Goal: Task Accomplishment & Management: Manage account settings

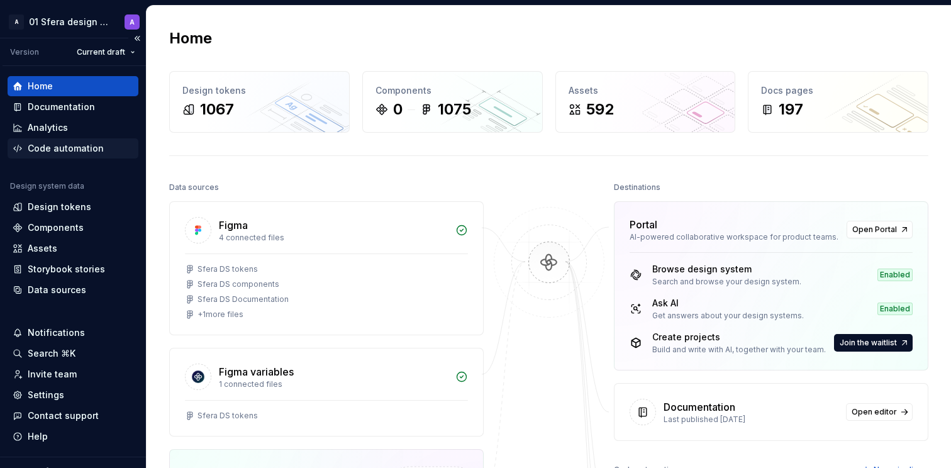
click at [86, 150] on div "Code automation" at bounding box center [66, 148] width 76 height 13
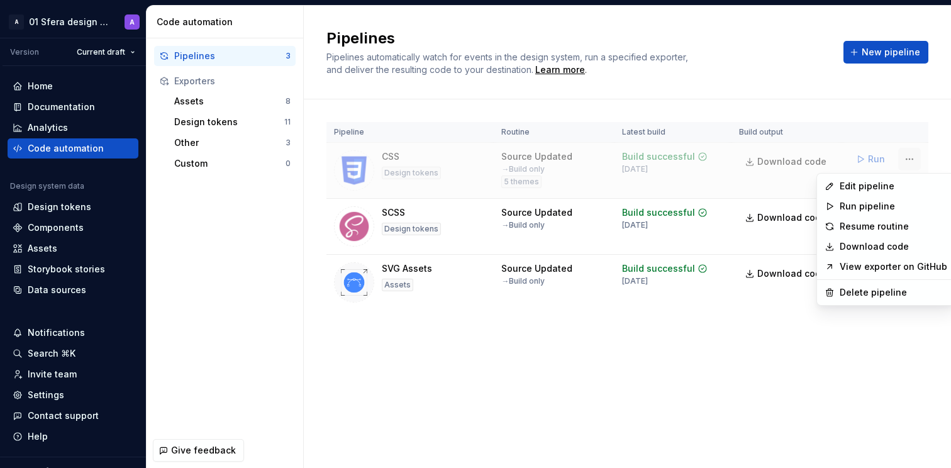
click at [911, 158] on html "A 01 Sfera design system A Version Current draft Home Documentation Analytics C…" at bounding box center [475, 234] width 951 height 468
click at [865, 181] on div "Edit pipeline" at bounding box center [894, 186] width 108 height 13
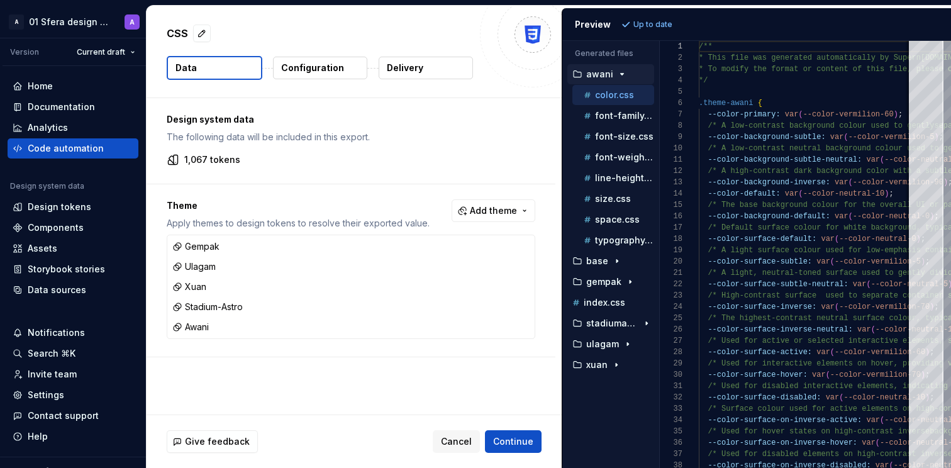
click at [323, 70] on p "Configuration" at bounding box center [312, 68] width 63 height 13
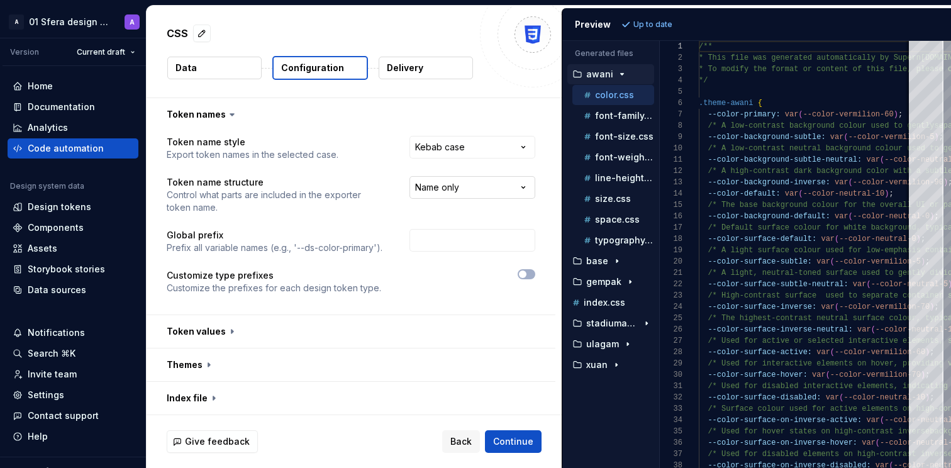
click at [467, 184] on html "**********" at bounding box center [475, 234] width 951 height 468
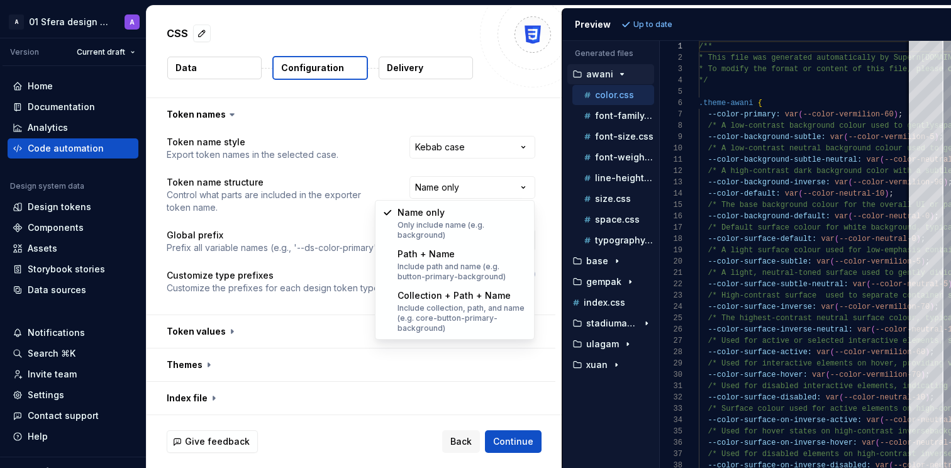
select select "**********"
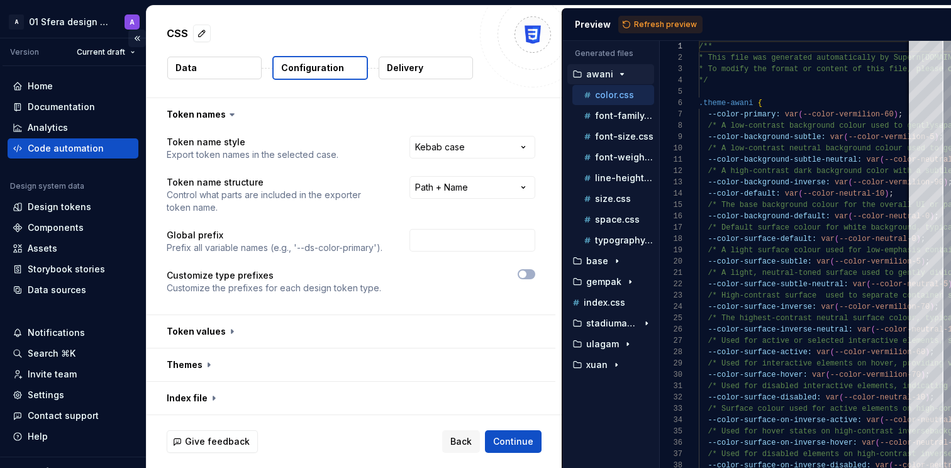
click at [133, 38] on button "Collapse sidebar" at bounding box center [137, 39] width 18 height 18
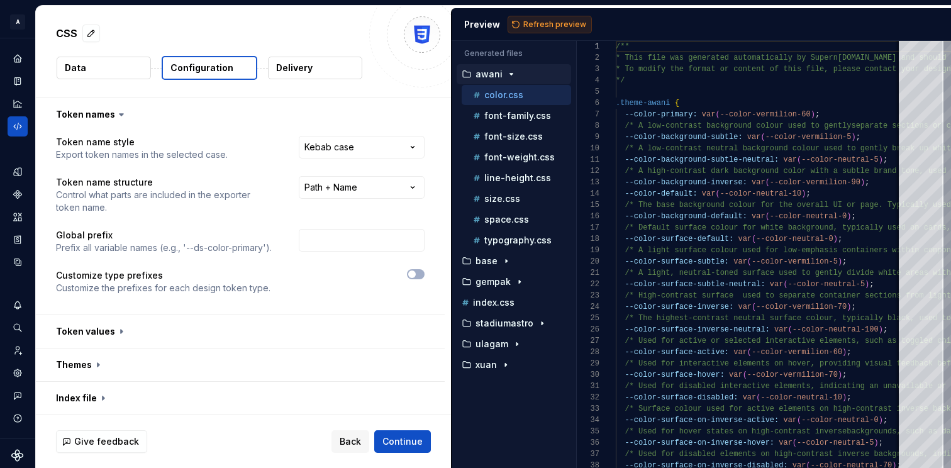
click at [554, 26] on span "Refresh preview" at bounding box center [554, 24] width 63 height 10
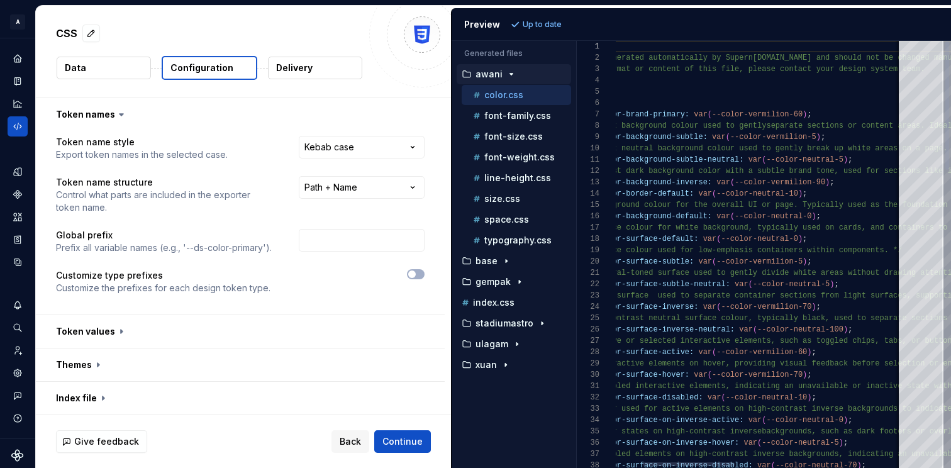
click at [668, 462] on div at bounding box center [689, 464] width 92 height 4
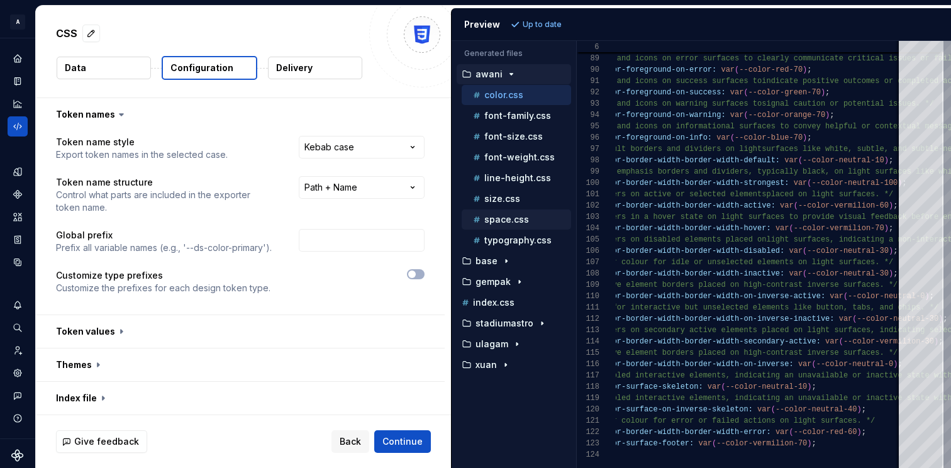
click at [509, 219] on p "space.css" at bounding box center [506, 219] width 45 height 10
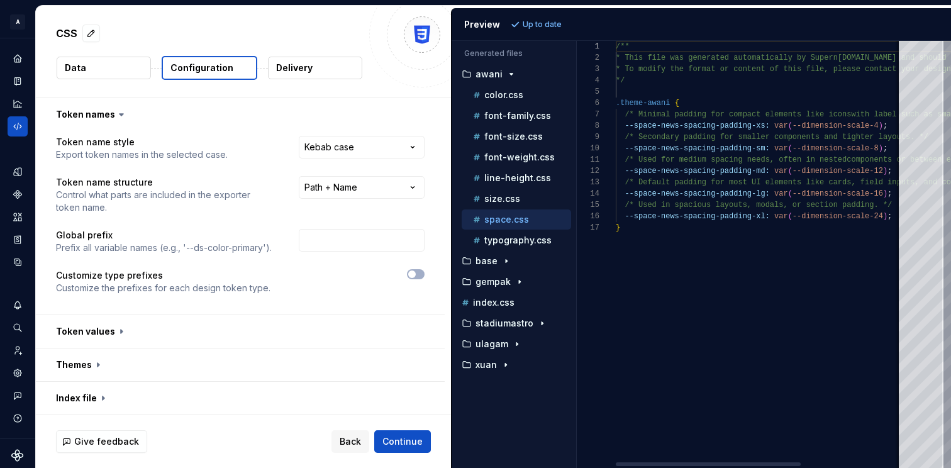
scroll to position [113, 0]
click at [642, 463] on div at bounding box center [708, 464] width 185 height 4
click at [508, 78] on icon "button" at bounding box center [511, 74] width 10 height 10
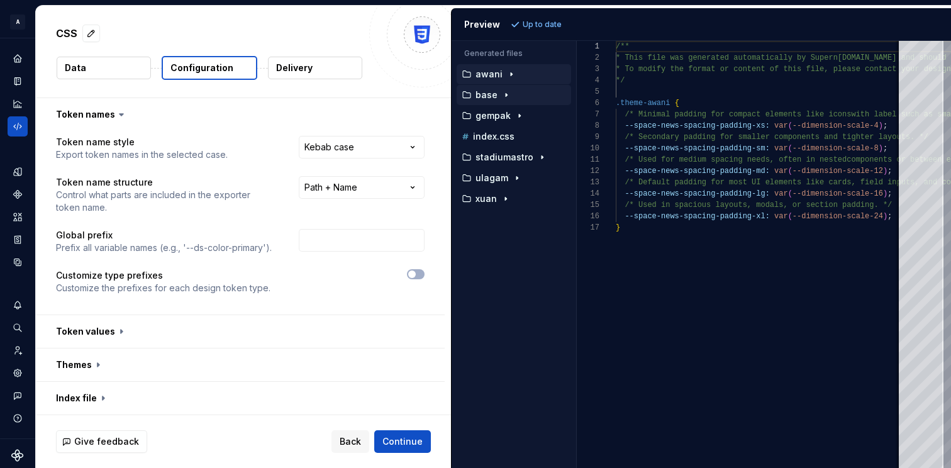
click at [494, 94] on p "base" at bounding box center [486, 95] width 22 height 10
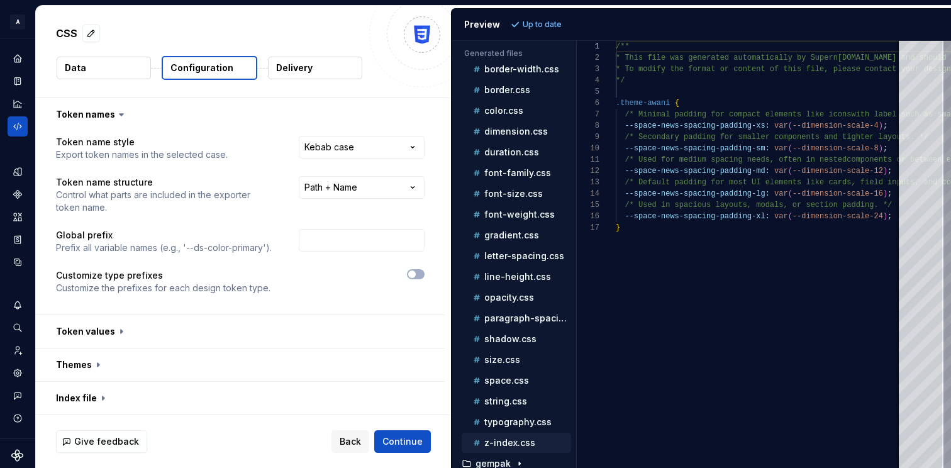
scroll to position [125, 0]
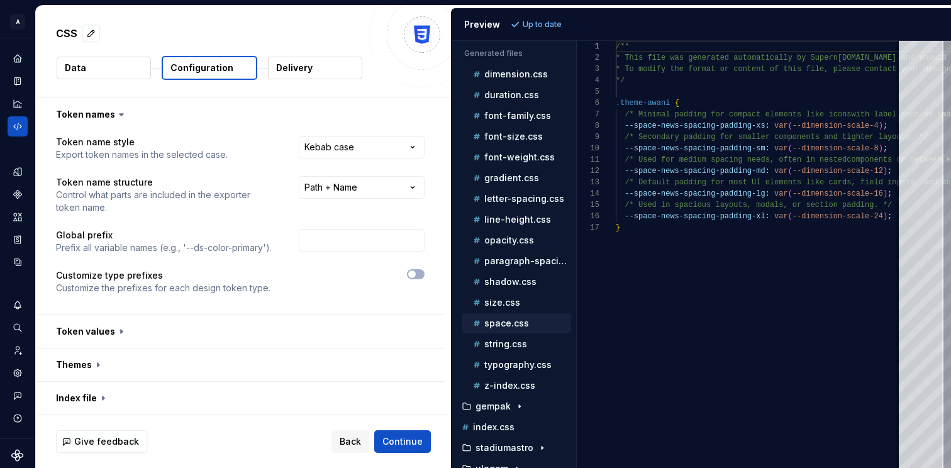
click at [518, 317] on div "space.css" at bounding box center [520, 323] width 101 height 13
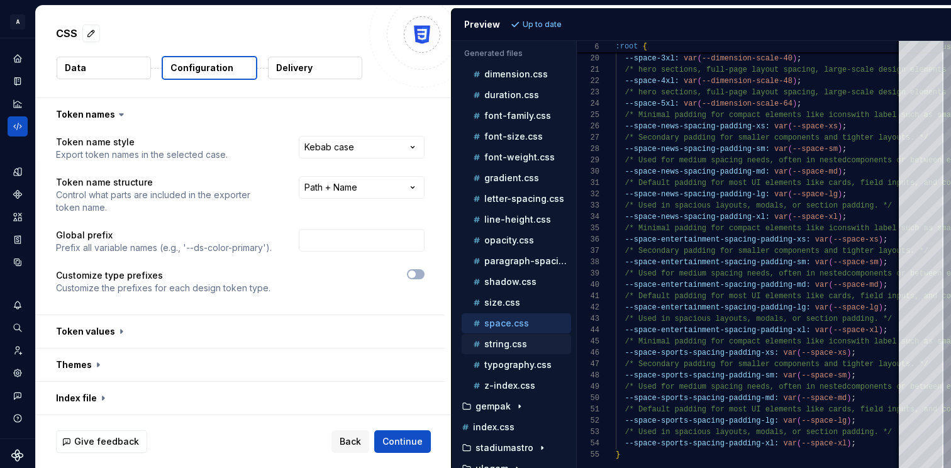
click at [511, 346] on p "string.css" at bounding box center [505, 344] width 43 height 10
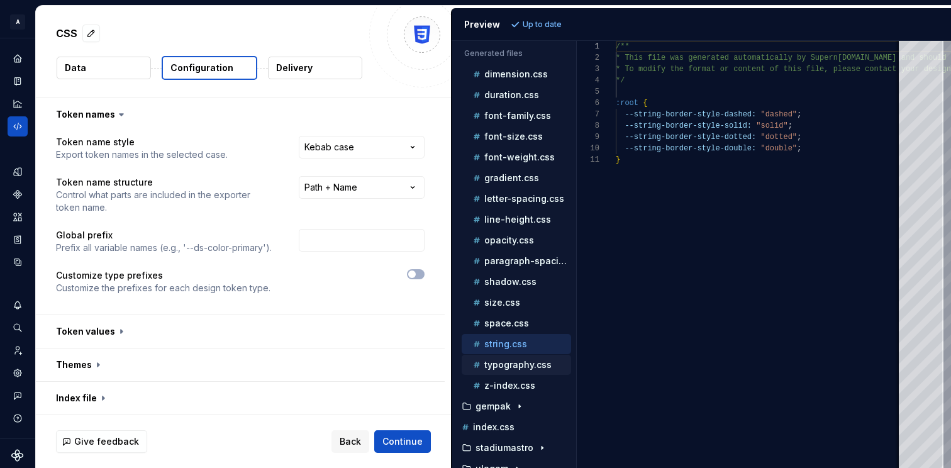
click at [510, 365] on p "typography.css" at bounding box center [517, 365] width 67 height 10
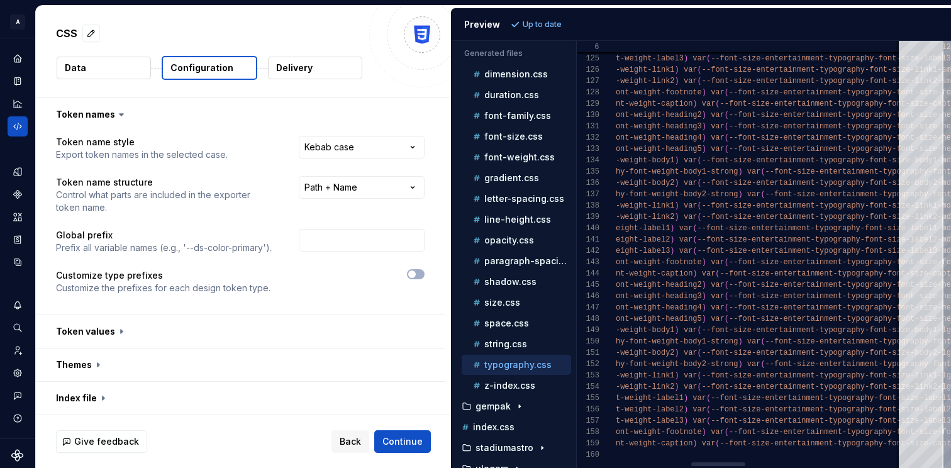
click at [722, 462] on div at bounding box center [718, 464] width 54 height 4
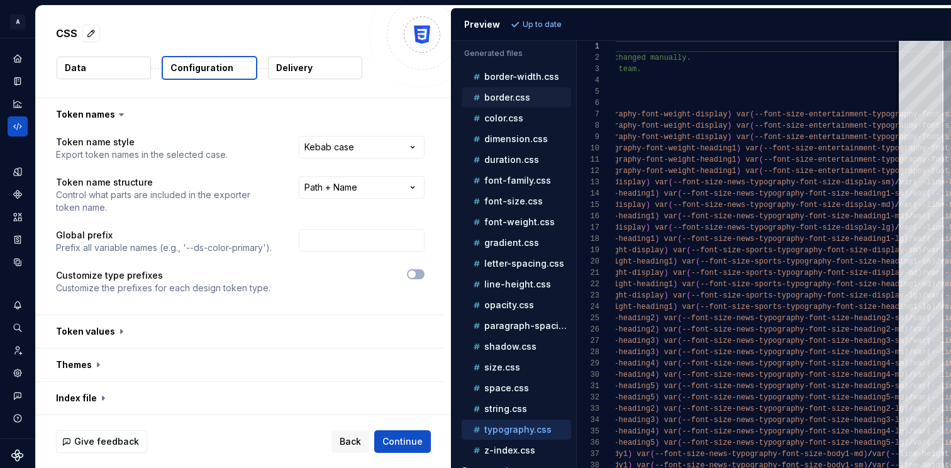
scroll to position [0, 0]
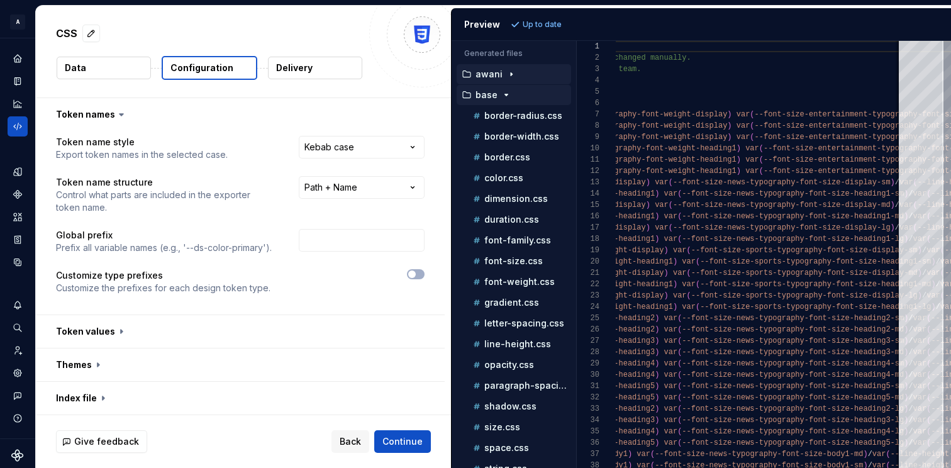
click at [494, 97] on p "base" at bounding box center [486, 95] width 22 height 10
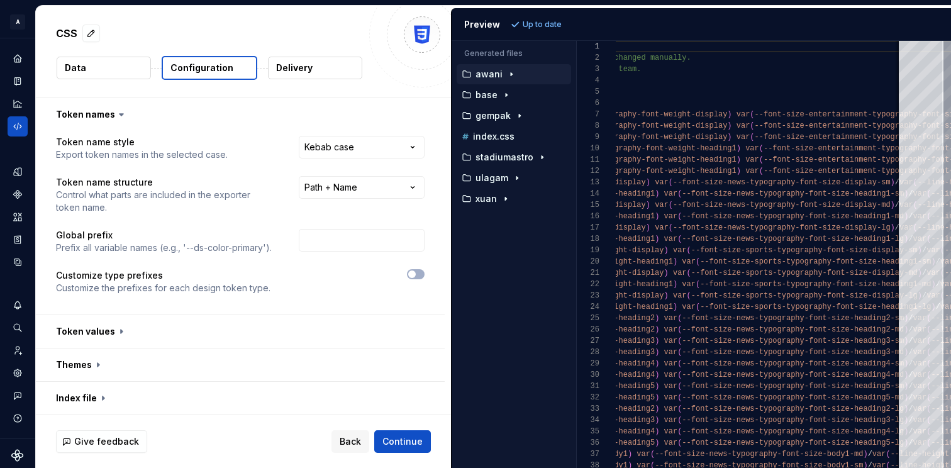
click at [500, 72] on div "awani" at bounding box center [515, 74] width 112 height 10
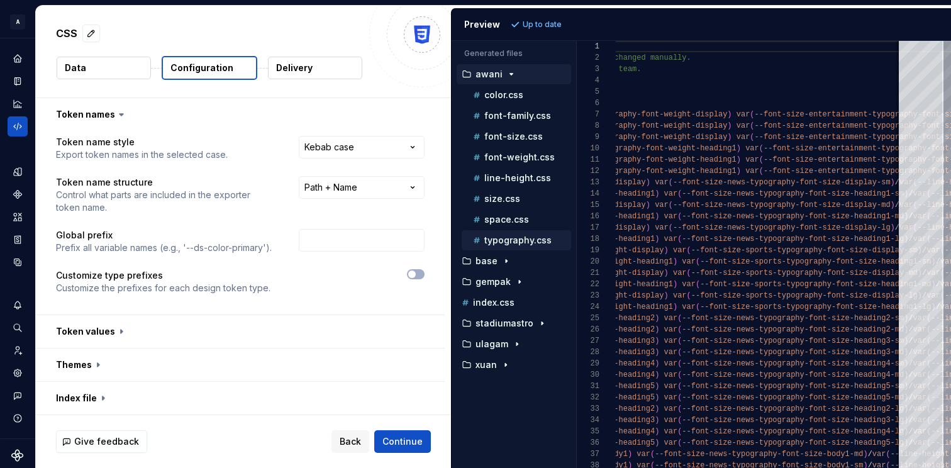
click at [518, 240] on p "typography.css" at bounding box center [517, 240] width 67 height 10
type textarea "**********"
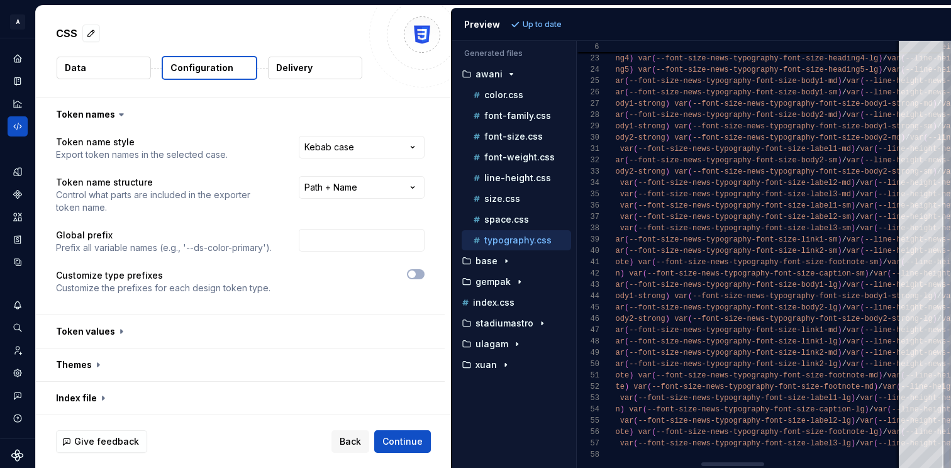
click at [751, 462] on div at bounding box center [732, 464] width 63 height 4
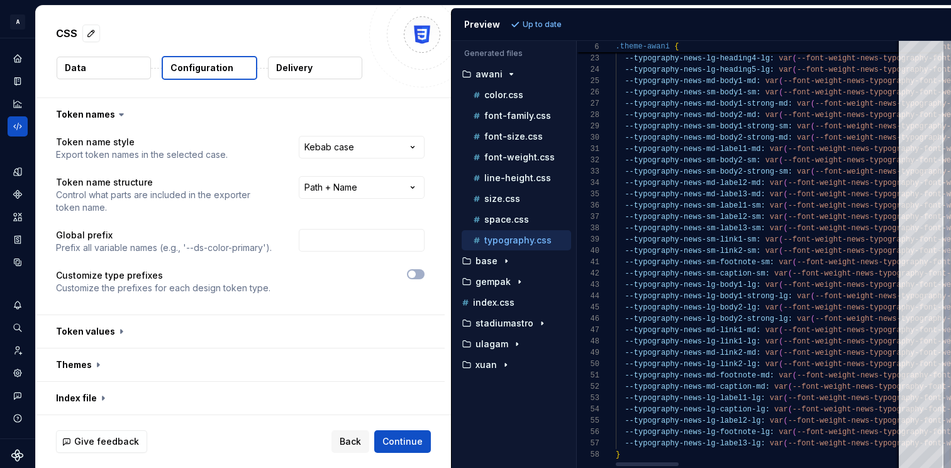
click at [640, 462] on div at bounding box center [647, 464] width 63 height 4
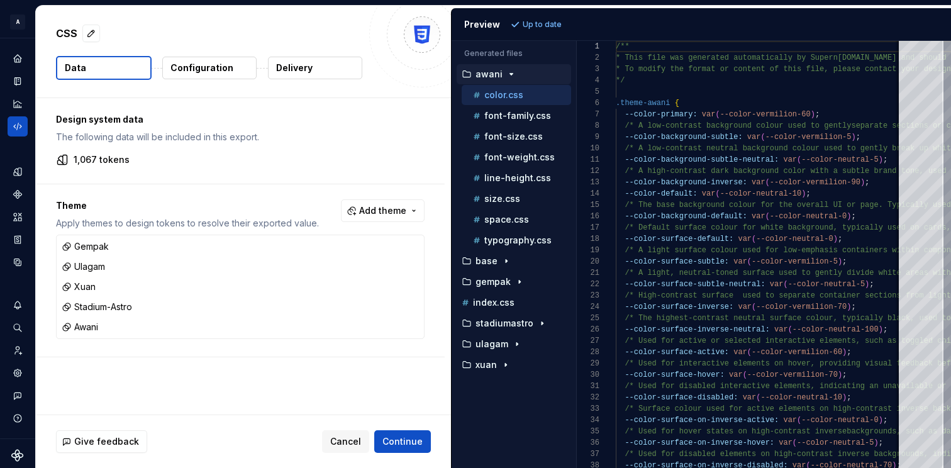
click at [221, 75] on button "Configuration" at bounding box center [209, 68] width 94 height 23
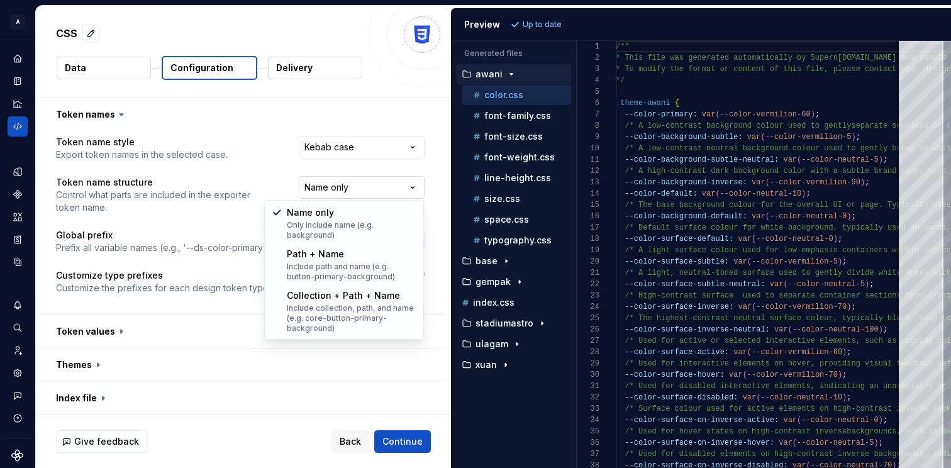
click at [366, 191] on html "**********" at bounding box center [475, 234] width 951 height 468
select select "**********"
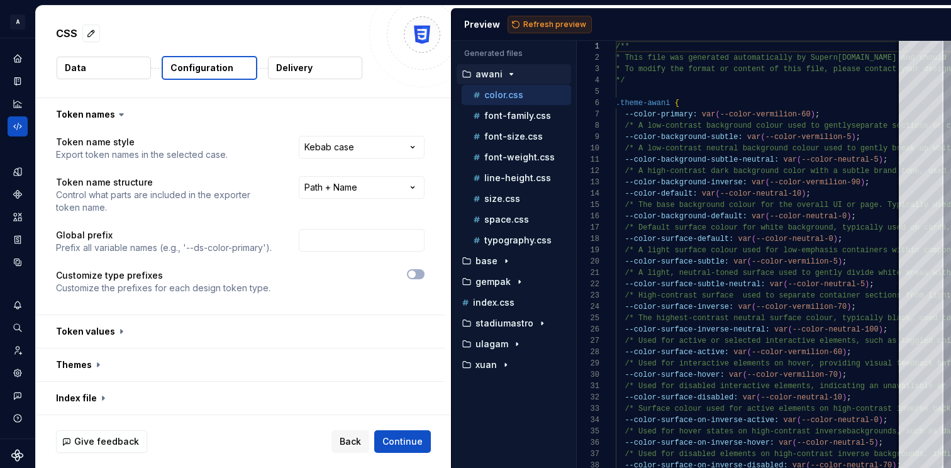
click at [545, 21] on span "Refresh preview" at bounding box center [554, 24] width 63 height 10
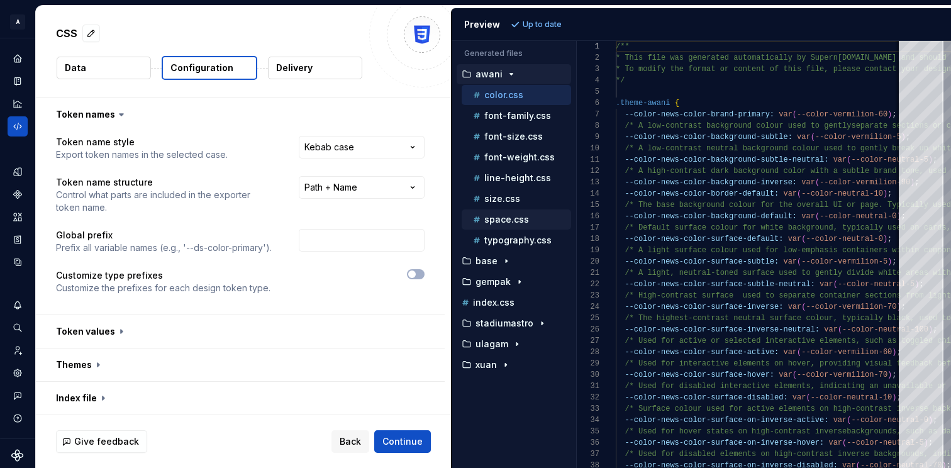
click at [521, 217] on p "space.css" at bounding box center [506, 219] width 45 height 10
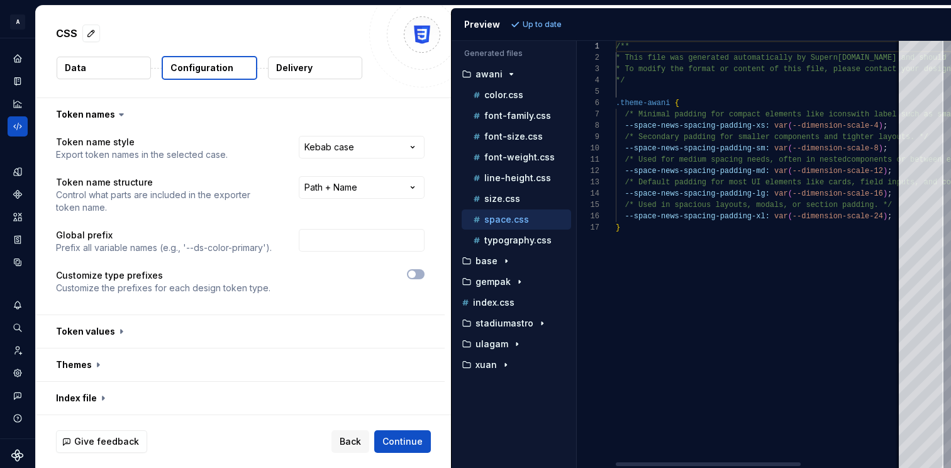
scroll to position [113, 0]
click at [506, 263] on icon "button" at bounding box center [506, 261] width 10 height 10
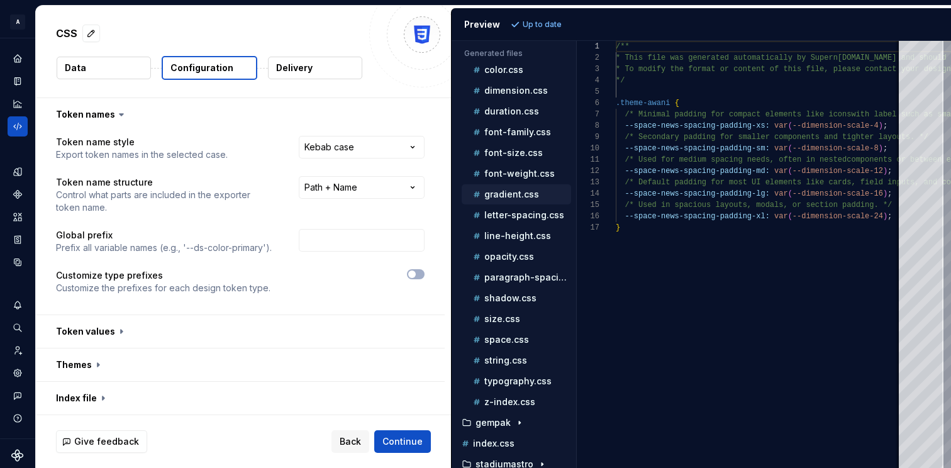
scroll to position [277, 0]
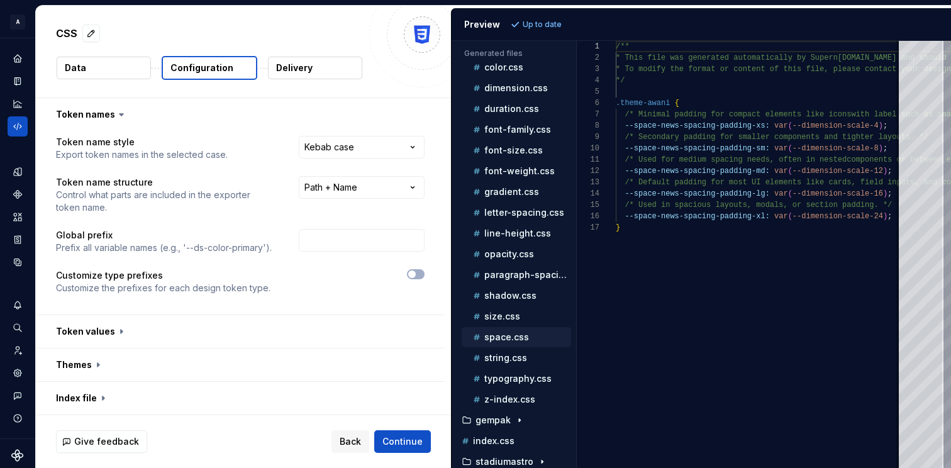
click at [511, 333] on p "space.css" at bounding box center [506, 337] width 45 height 10
type textarea "**********"
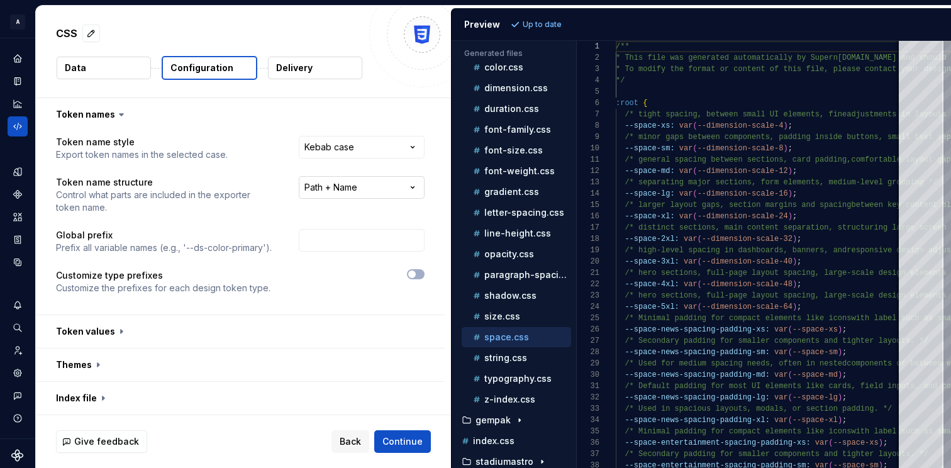
click at [359, 181] on html "**********" at bounding box center [475, 234] width 951 height 468
drag, startPoint x: 108, startPoint y: 18, endPoint x: 76, endPoint y: 25, distance: 32.2
click at [108, 18] on div "CSS Data Configuration Delivery" at bounding box center [243, 52] width 415 height 92
click at [19, 42] on button "Expand sidebar" at bounding box center [27, 39] width 18 height 18
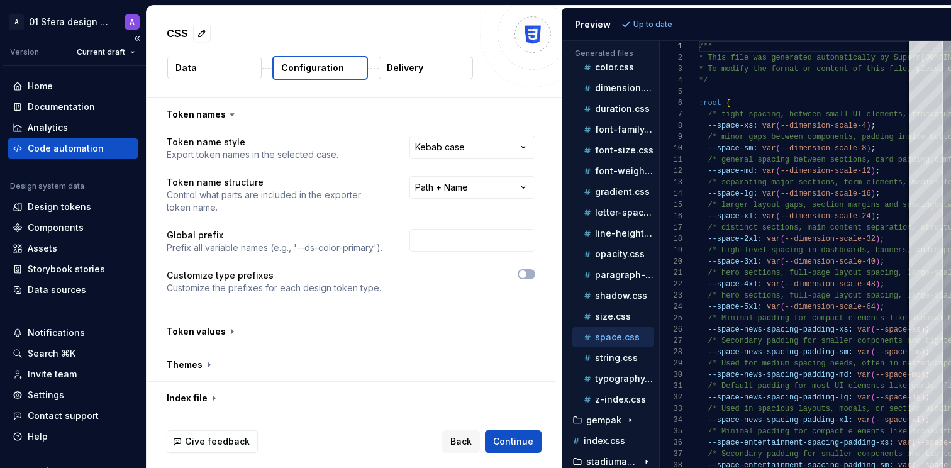
click at [74, 153] on div "Code automation" at bounding box center [66, 148] width 76 height 13
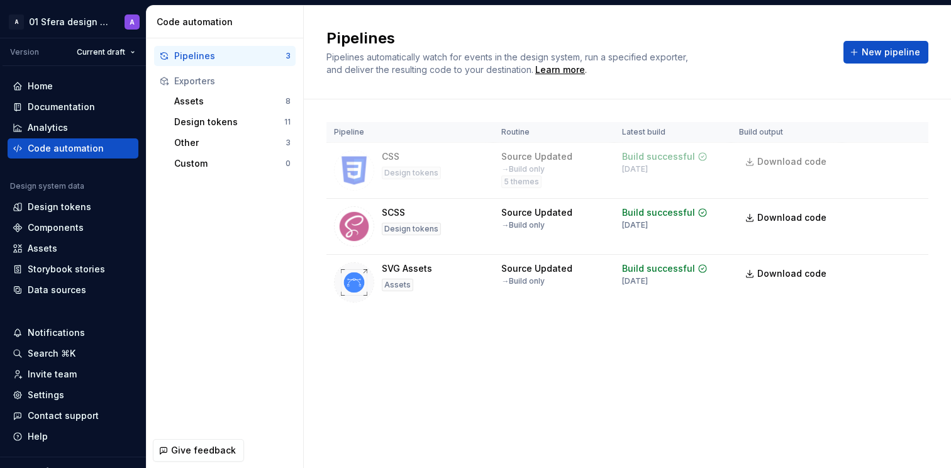
click at [809, 77] on div "Pipelines Pipelines automatically watch for events in the design system, run a …" at bounding box center [627, 53] width 647 height 94
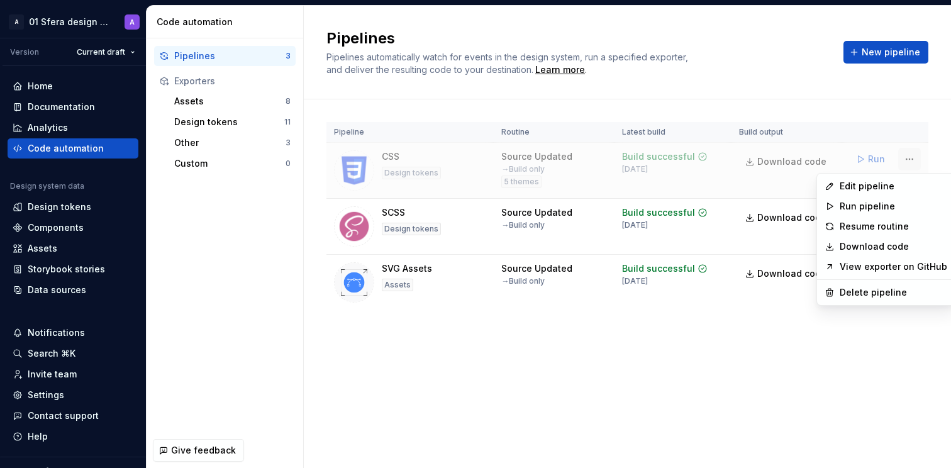
click at [913, 153] on html "A 01 Sfera design system A Version Current draft Home Documentation Analytics C…" at bounding box center [475, 234] width 951 height 468
click at [872, 187] on div "Edit pipeline" at bounding box center [894, 186] width 108 height 13
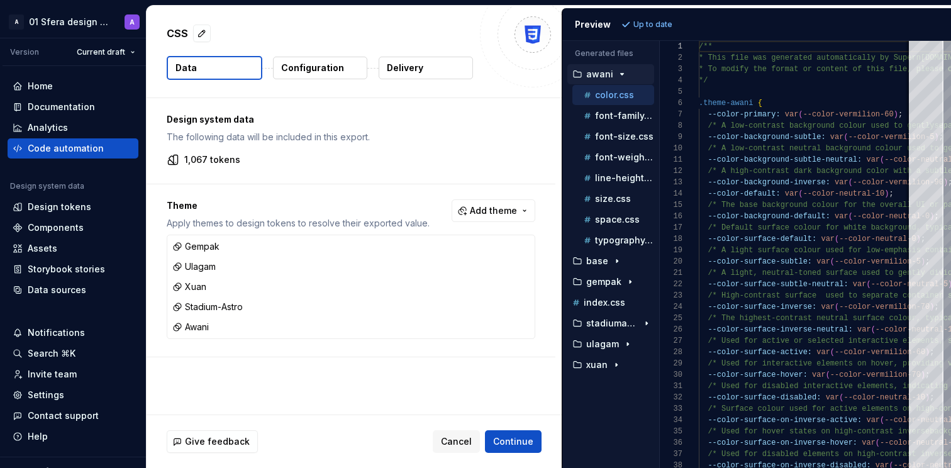
click at [318, 70] on p "Configuration" at bounding box center [312, 68] width 63 height 13
click at [339, 69] on p "Configuration" at bounding box center [312, 68] width 63 height 13
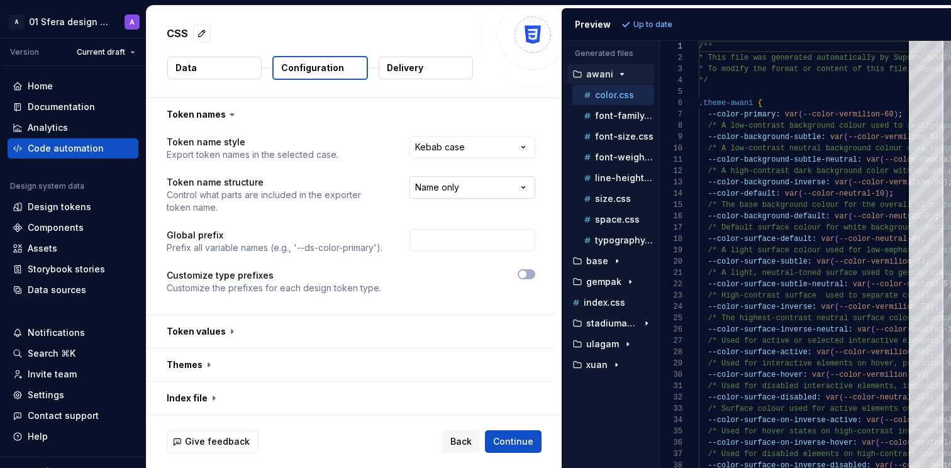
click at [468, 192] on html "**********" at bounding box center [475, 234] width 951 height 468
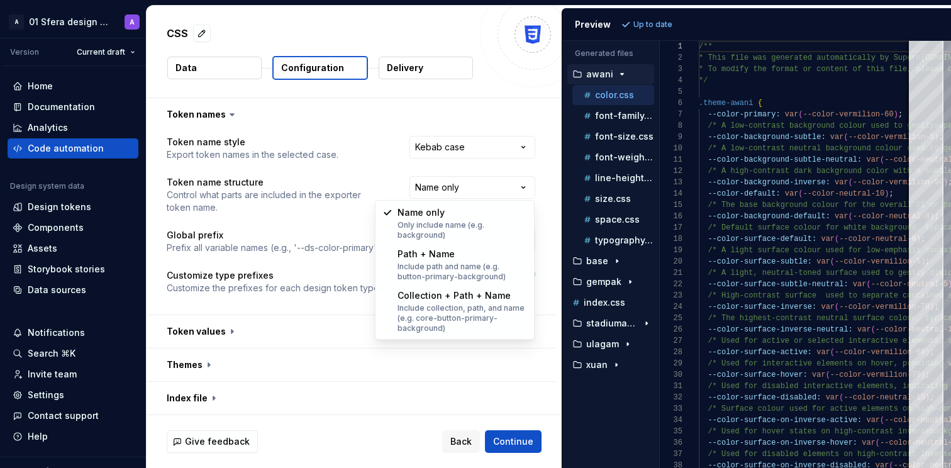
select select "**********"
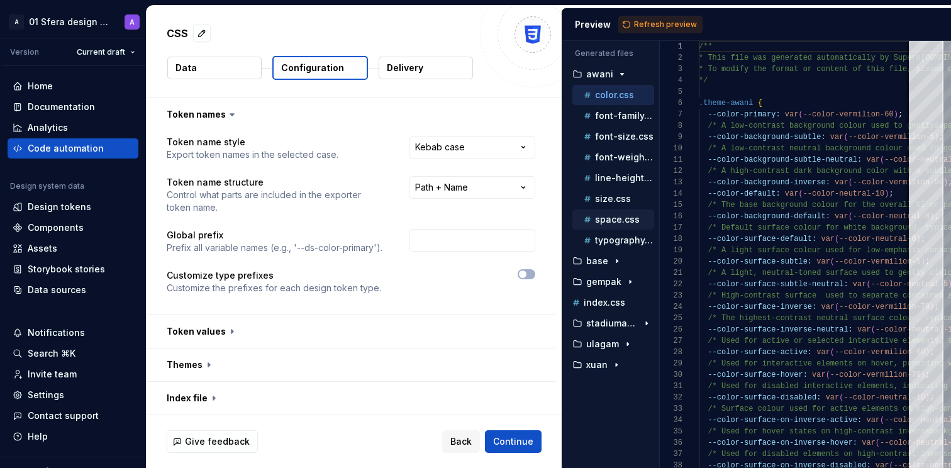
click at [619, 222] on p "space.css" at bounding box center [617, 219] width 45 height 10
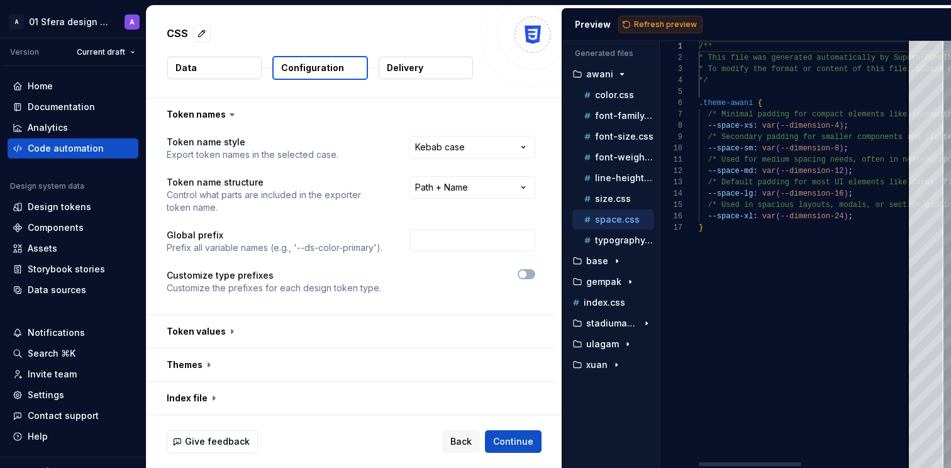
click at [654, 20] on span "Refresh preview" at bounding box center [665, 24] width 63 height 10
click at [596, 258] on p "base" at bounding box center [597, 261] width 22 height 10
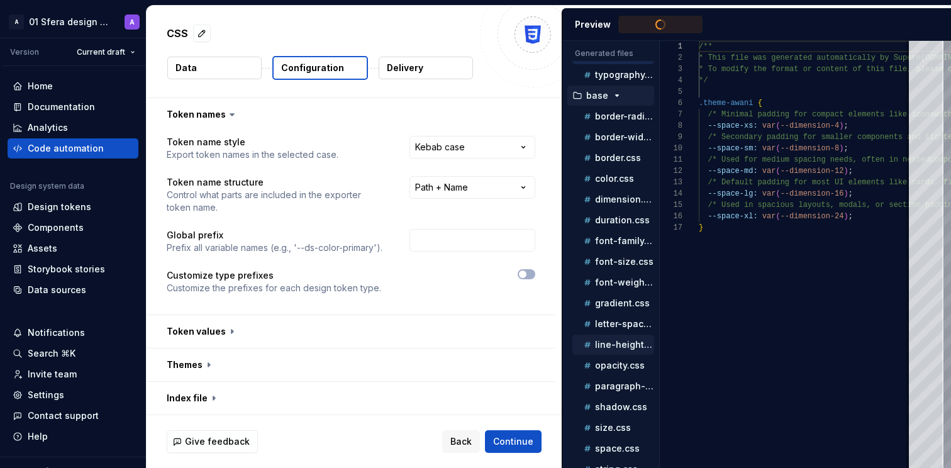
scroll to position [324, 0]
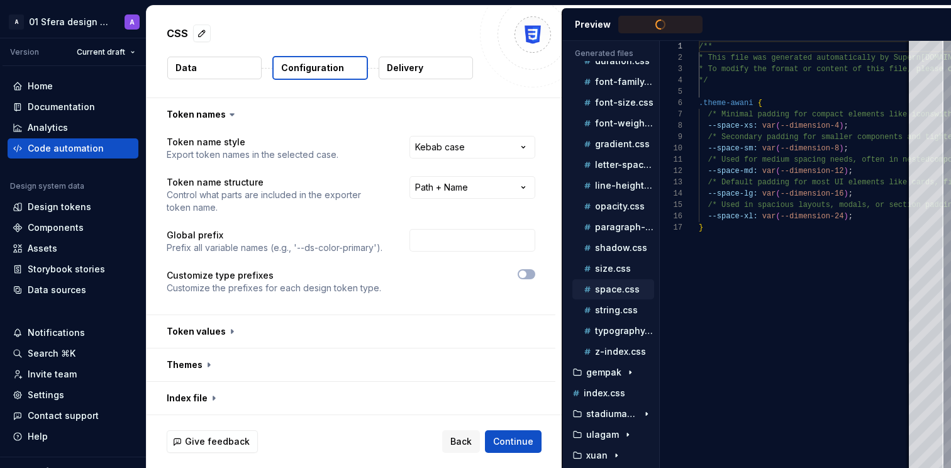
click at [618, 292] on p "space.css" at bounding box center [617, 289] width 45 height 10
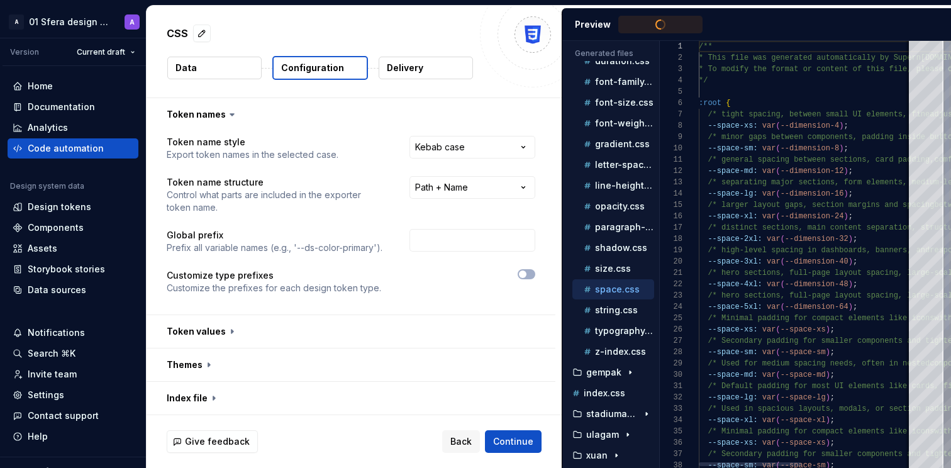
type textarea "**********"
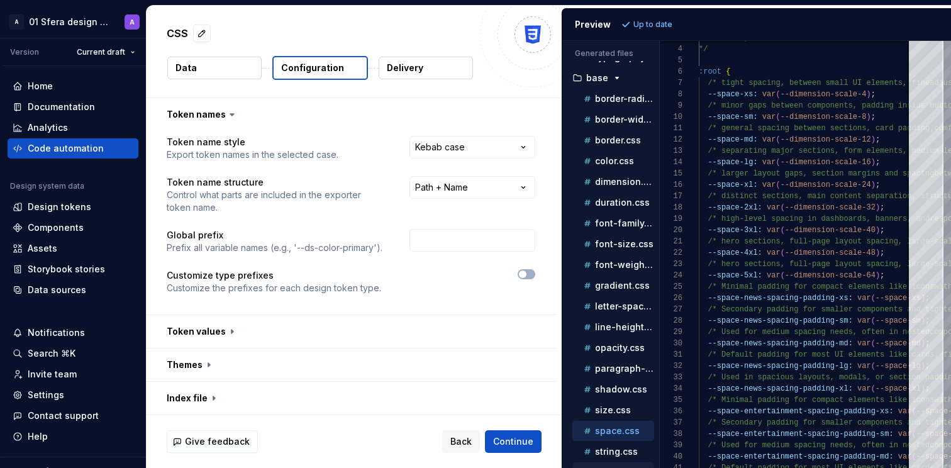
scroll to position [200, 0]
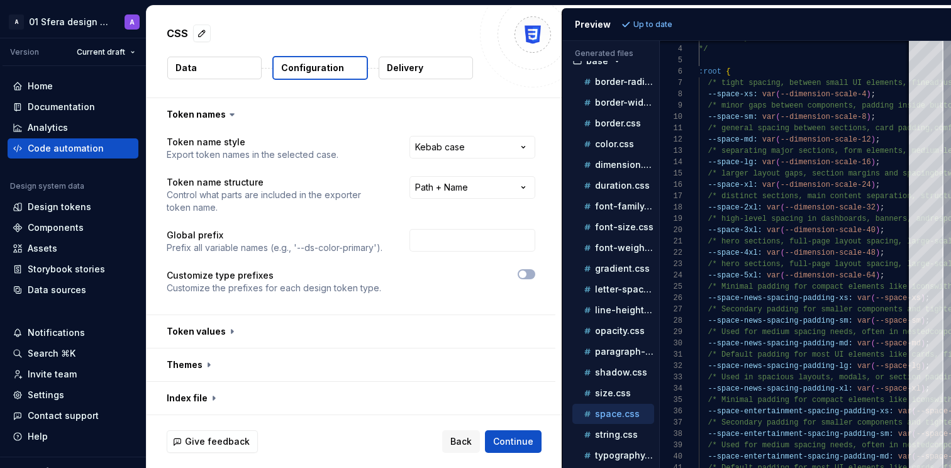
click at [615, 414] on p "space.css" at bounding box center [617, 414] width 45 height 10
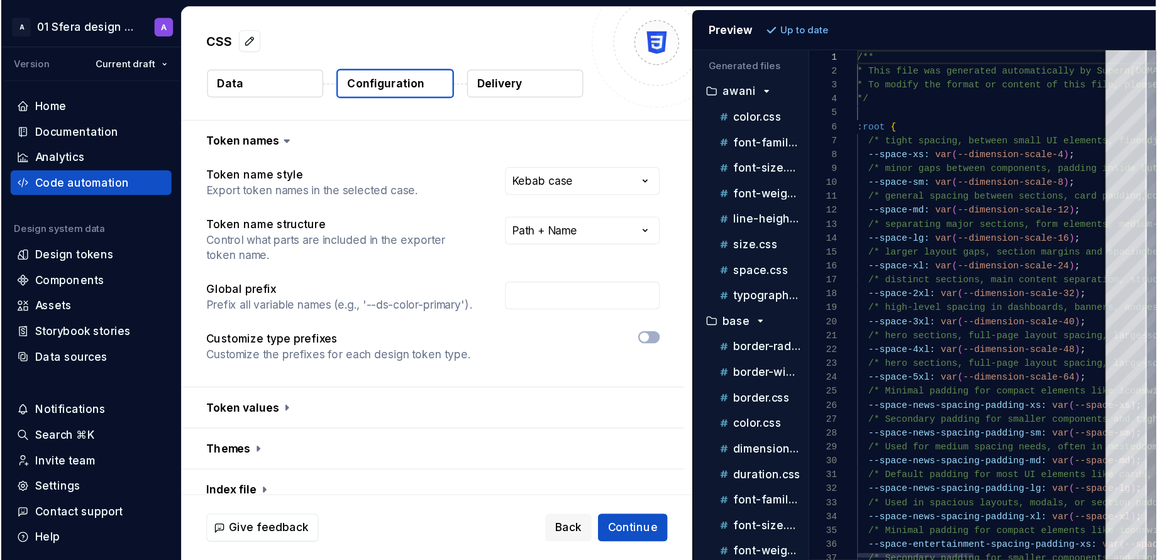
scroll to position [113, 0]
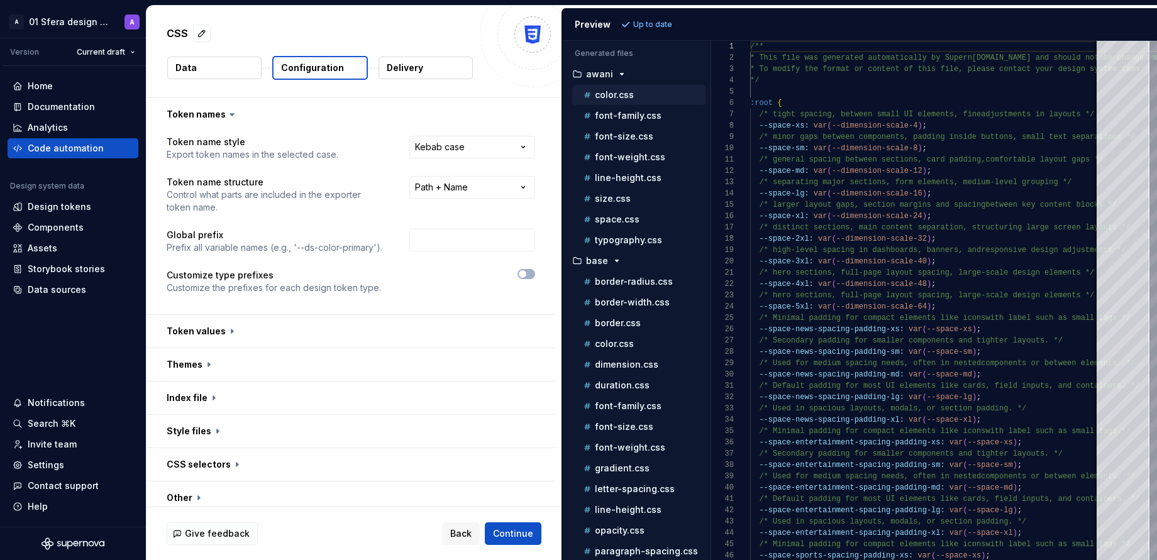
click at [623, 96] on p "color.css" at bounding box center [614, 95] width 39 height 10
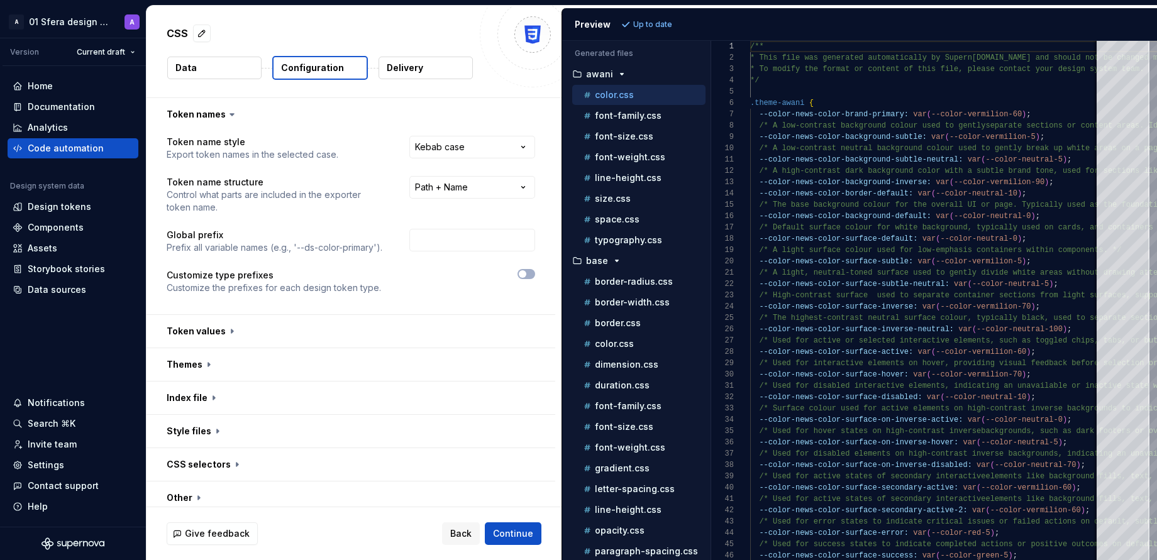
scroll to position [20, 0]
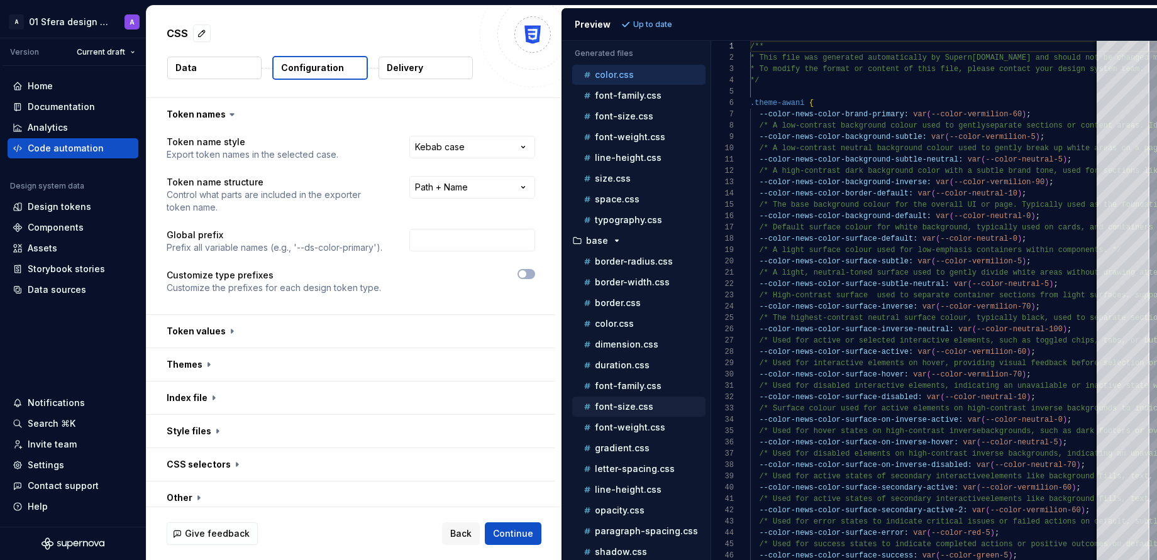
click at [635, 406] on p "font-size.css" at bounding box center [624, 407] width 58 height 10
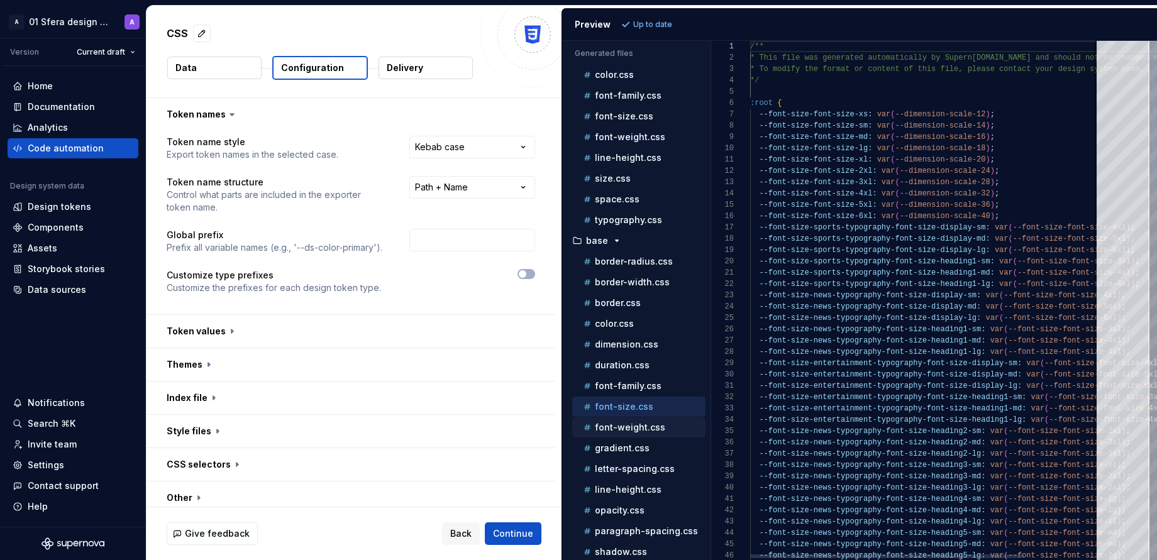
scroll to position [113, 0]
click at [635, 428] on p "font-weight.css" at bounding box center [630, 428] width 70 height 10
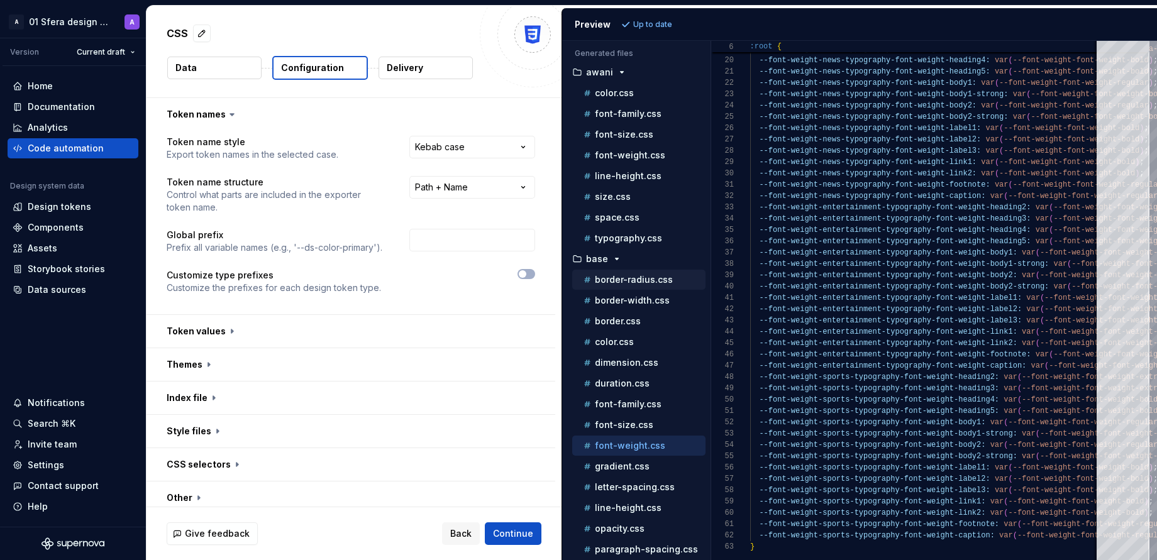
scroll to position [0, 0]
click at [648, 234] on div "typography.css" at bounding box center [643, 240] width 125 height 13
type textarea "**********"
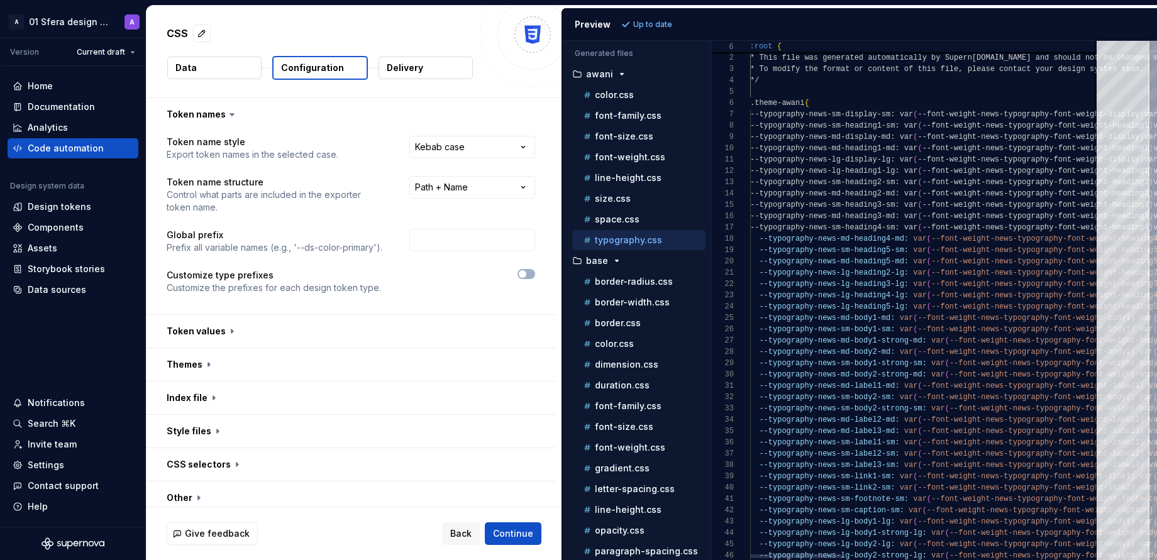
scroll to position [79, 0]
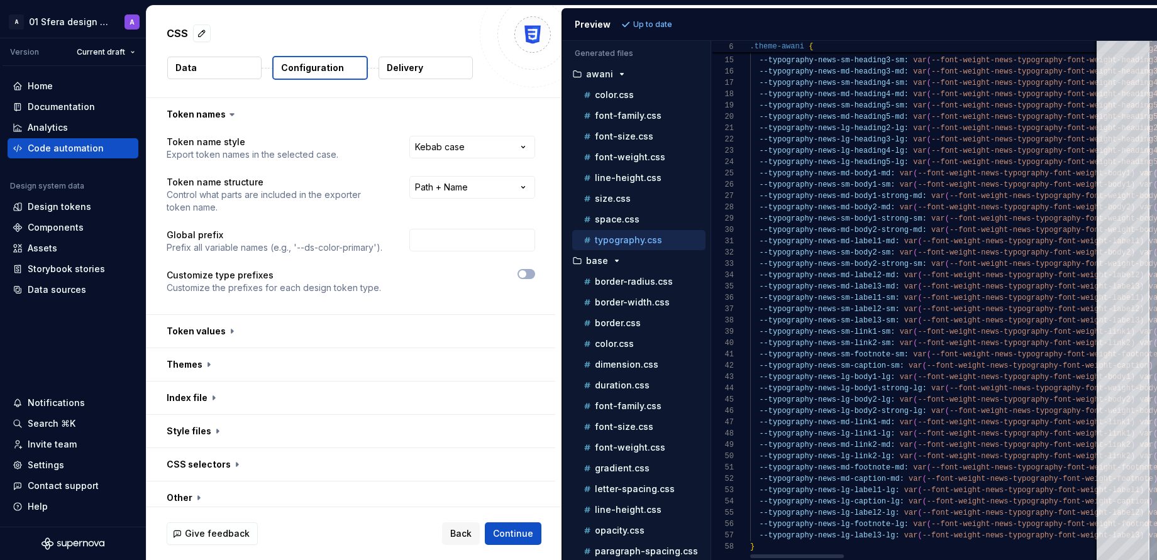
click at [767, 467] on div at bounding box center [797, 557] width 94 height 4
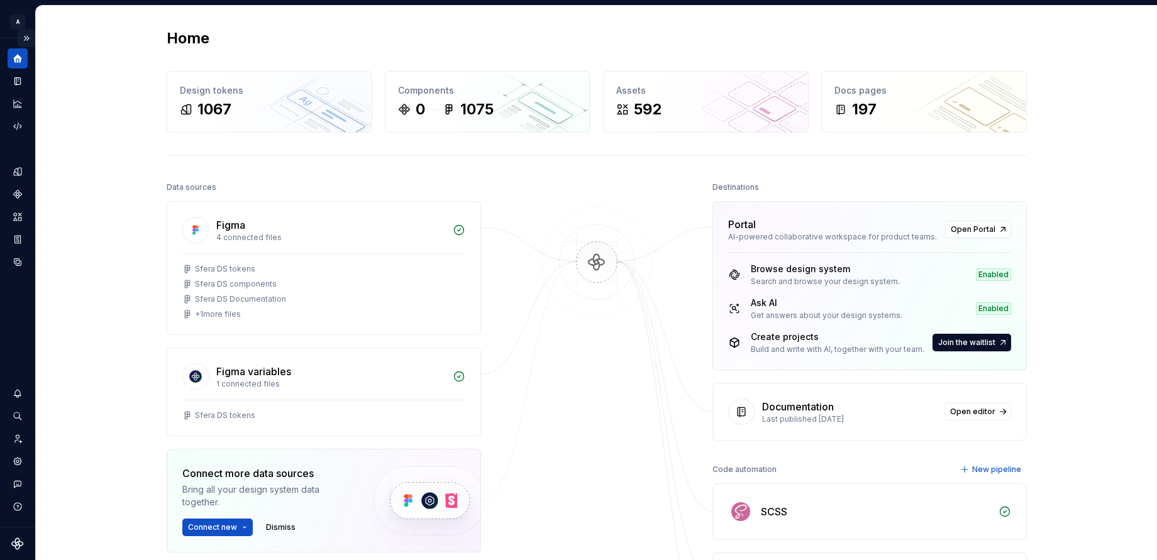
click at [28, 38] on button "Expand sidebar" at bounding box center [27, 39] width 18 height 18
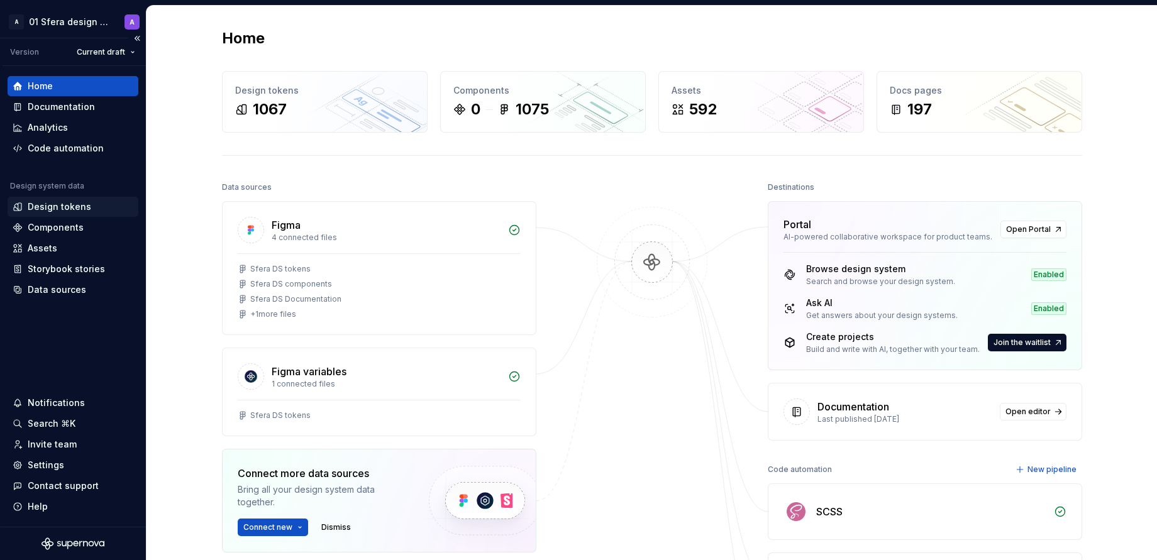
click at [72, 205] on div "Design tokens" at bounding box center [60, 207] width 64 height 13
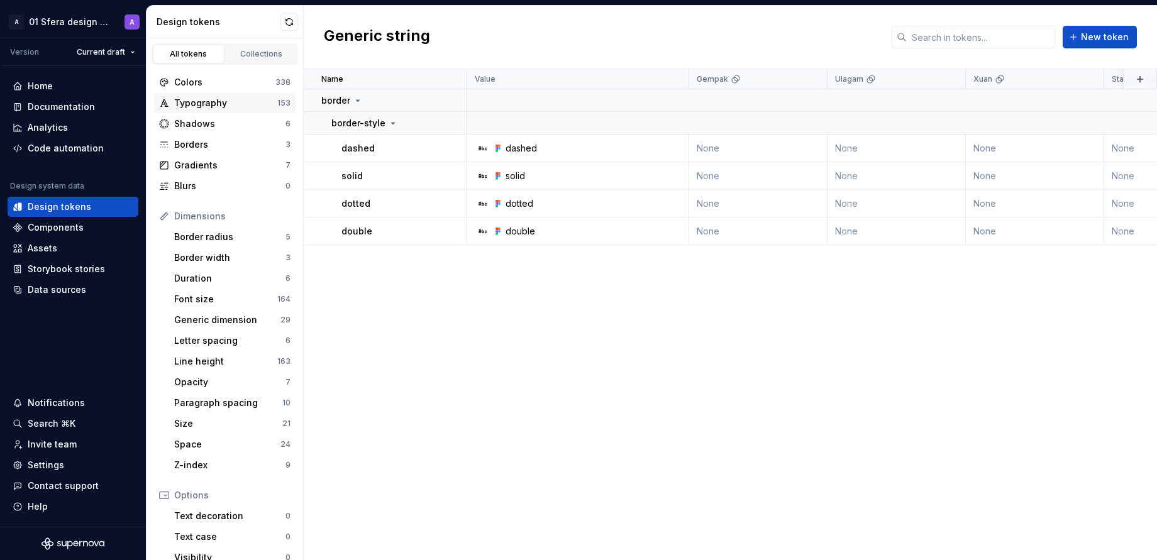
click at [226, 105] on div "Typography" at bounding box center [225, 103] width 103 height 13
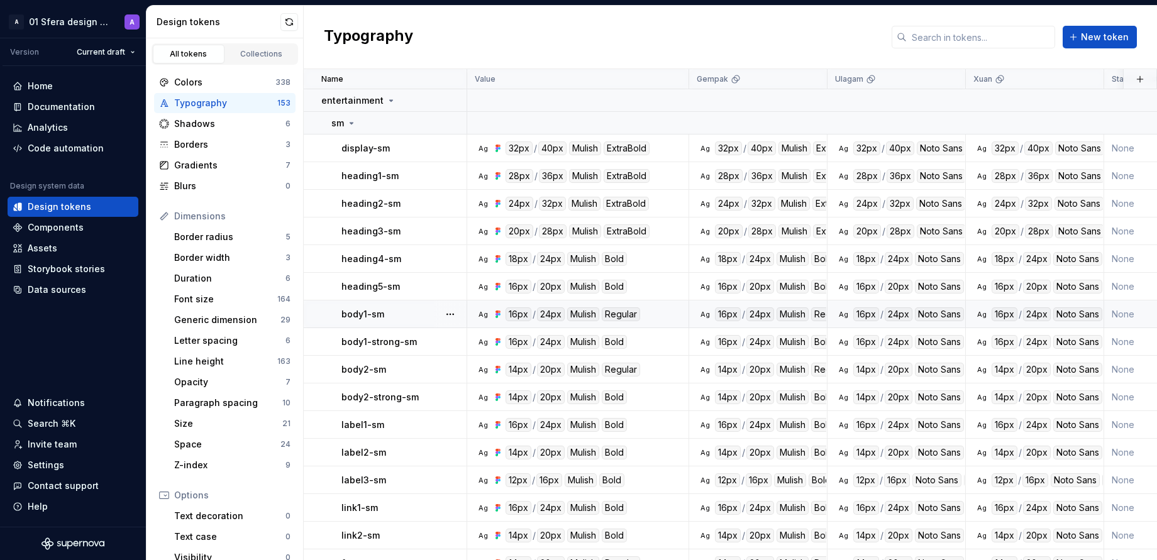
scroll to position [440, 0]
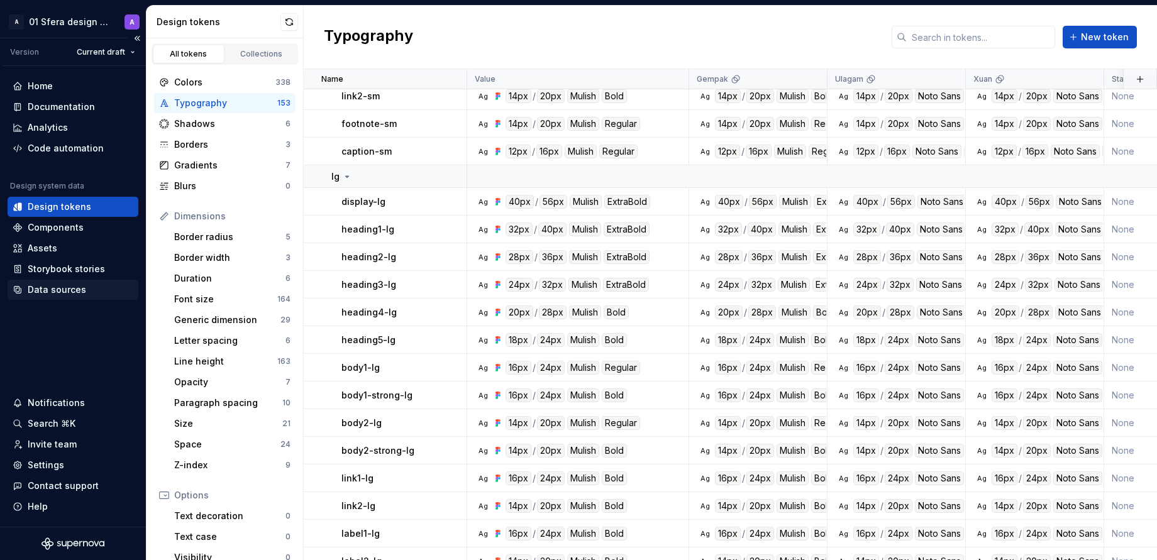
click at [93, 288] on div "Data sources" at bounding box center [73, 290] width 121 height 13
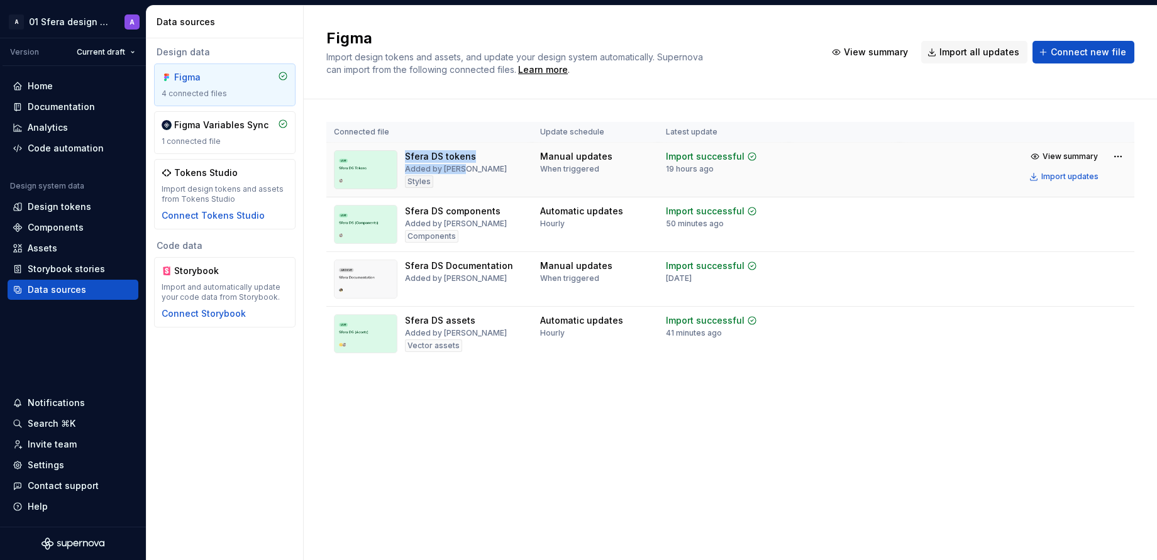
drag, startPoint x: 459, startPoint y: 173, endPoint x: 479, endPoint y: 184, distance: 23.1
click at [479, 184] on div "Sfera DS tokens Added by [PERSON_NAME]" at bounding box center [429, 169] width 191 height 39
click at [533, 420] on div "Figma Import design tokens and assets, and update your design system automatica…" at bounding box center [730, 283] width 853 height 555
click at [76, 253] on div "Assets" at bounding box center [73, 248] width 121 height 13
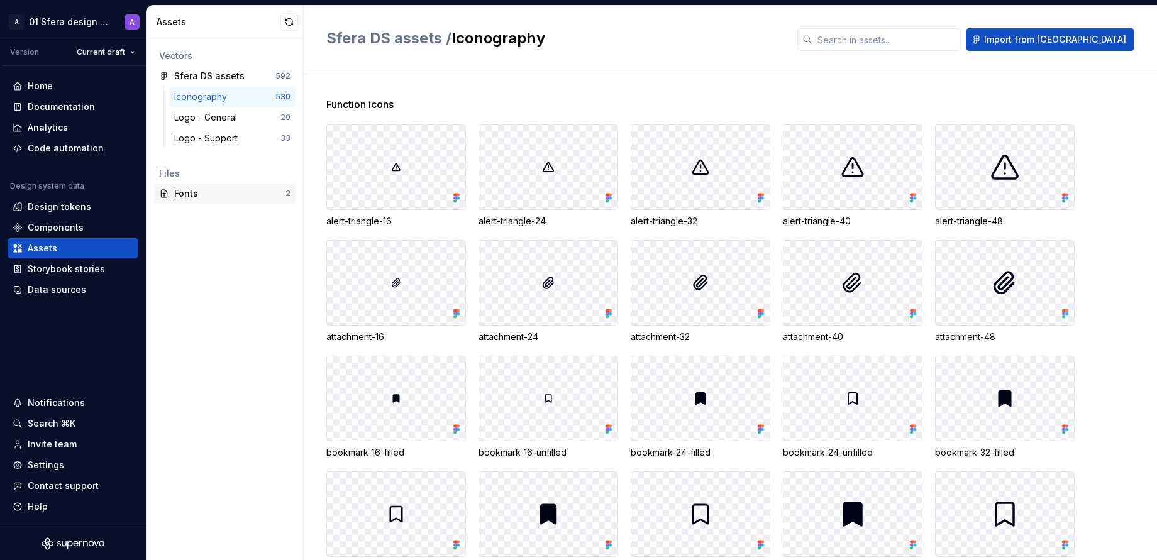
click at [242, 194] on div "Fonts" at bounding box center [229, 193] width 111 height 13
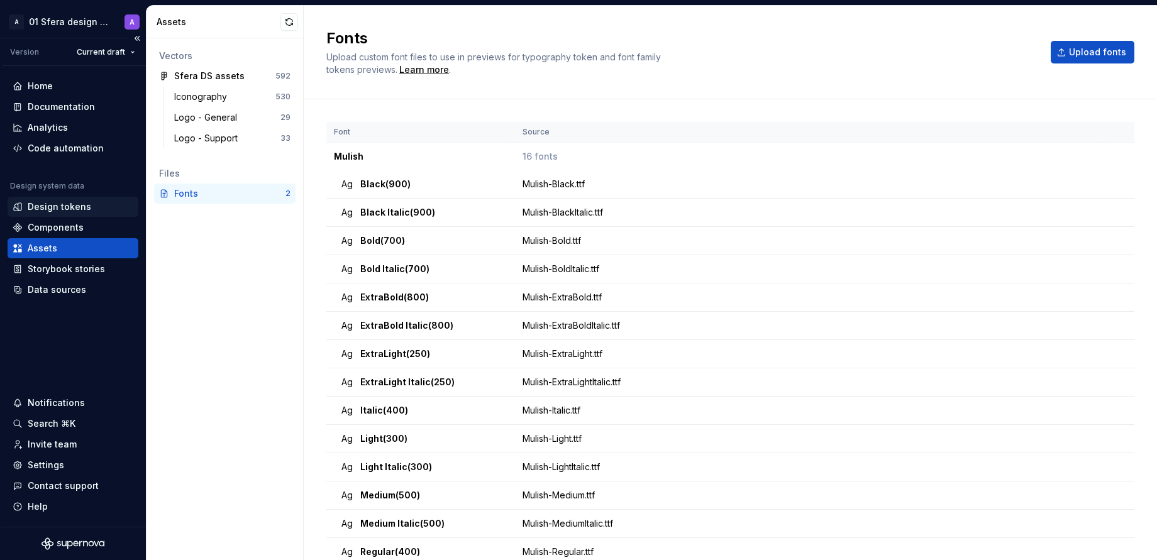
click at [92, 206] on div "Design tokens" at bounding box center [73, 207] width 121 height 13
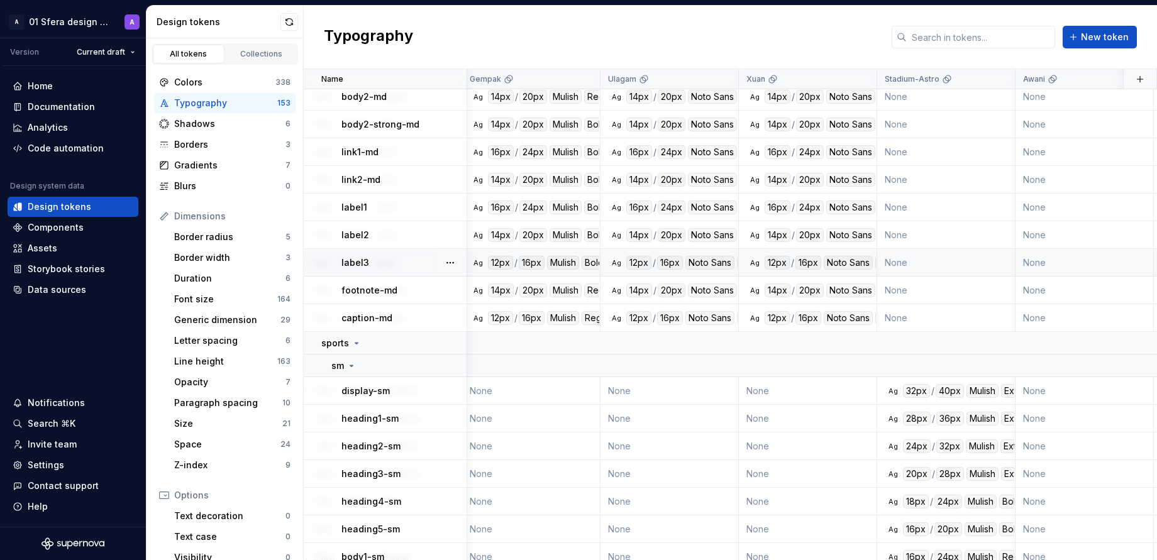
scroll to position [1161, 227]
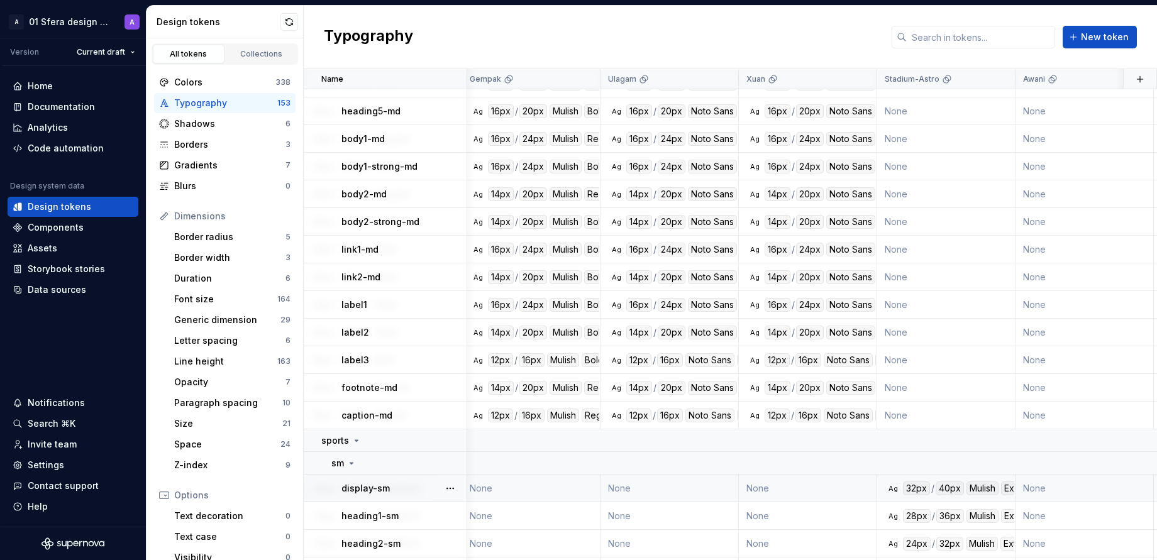
click at [888, 490] on div "Ag" at bounding box center [893, 489] width 10 height 10
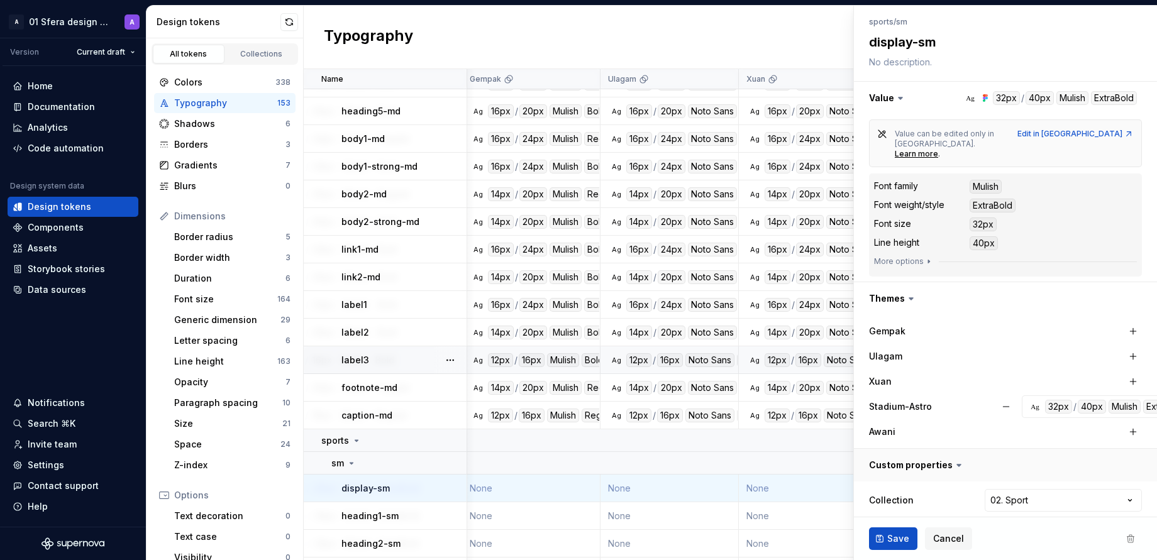
scroll to position [135, 0]
click at [1099, 403] on button "Ag 32px / 40px Mulish ExtraBold" at bounding box center [1115, 406] width 186 height 23
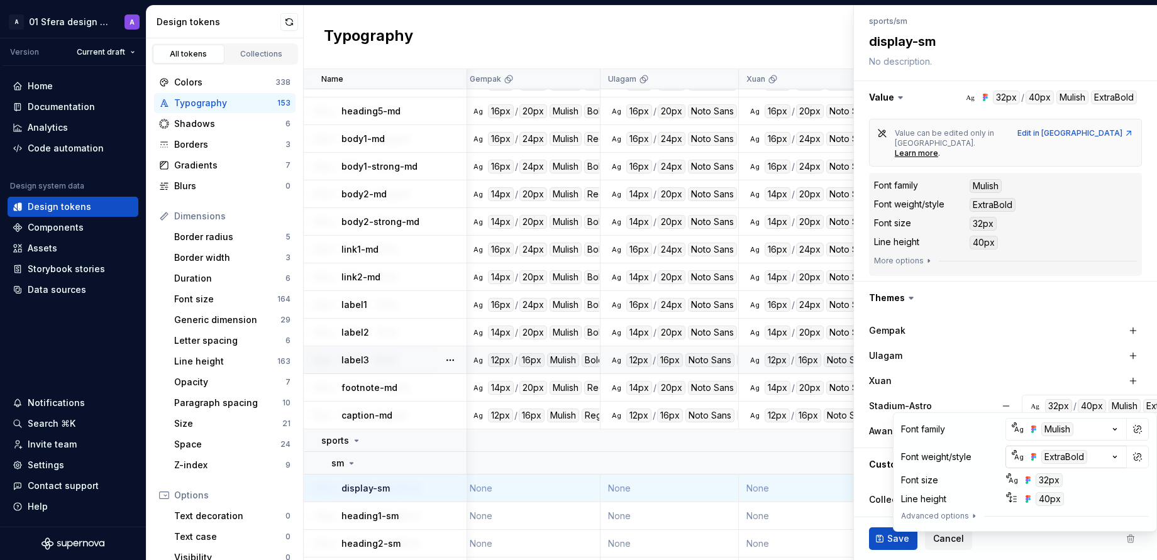
click at [1064, 458] on div "ExtraBold" at bounding box center [1064, 457] width 46 height 14
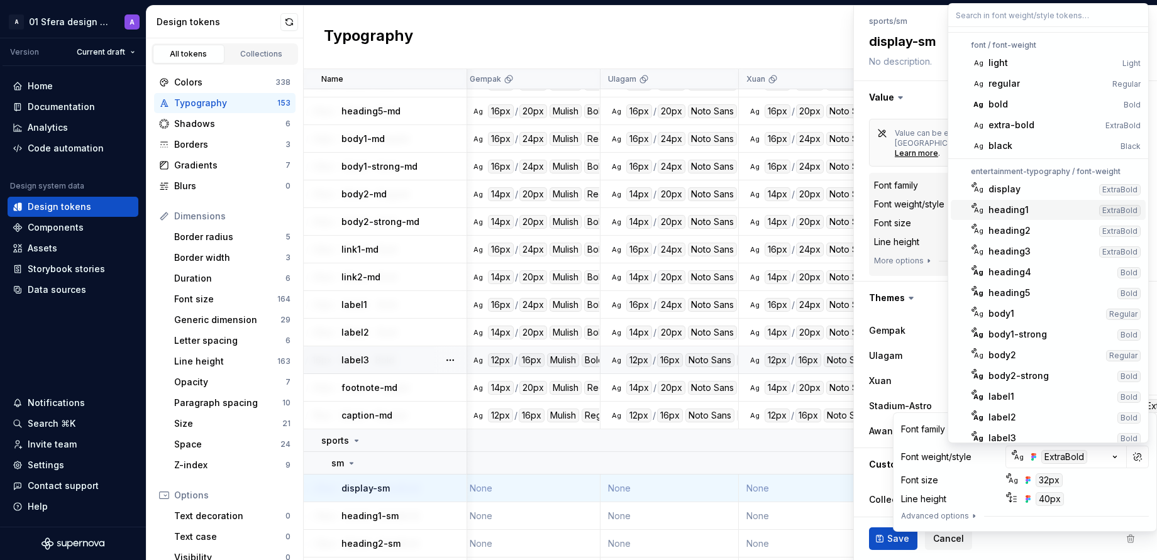
click at [690, 51] on html "A 01 Sfera design system A Version Current draft Home Documentation Analytics C…" at bounding box center [578, 280] width 1157 height 560
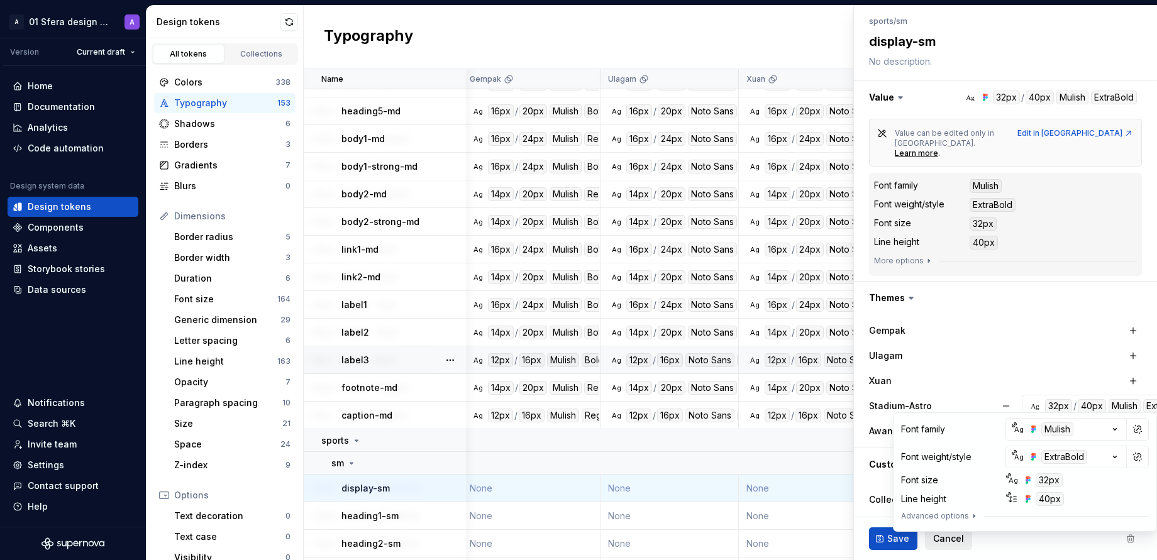
click at [945, 541] on span "Cancel" at bounding box center [948, 539] width 31 height 13
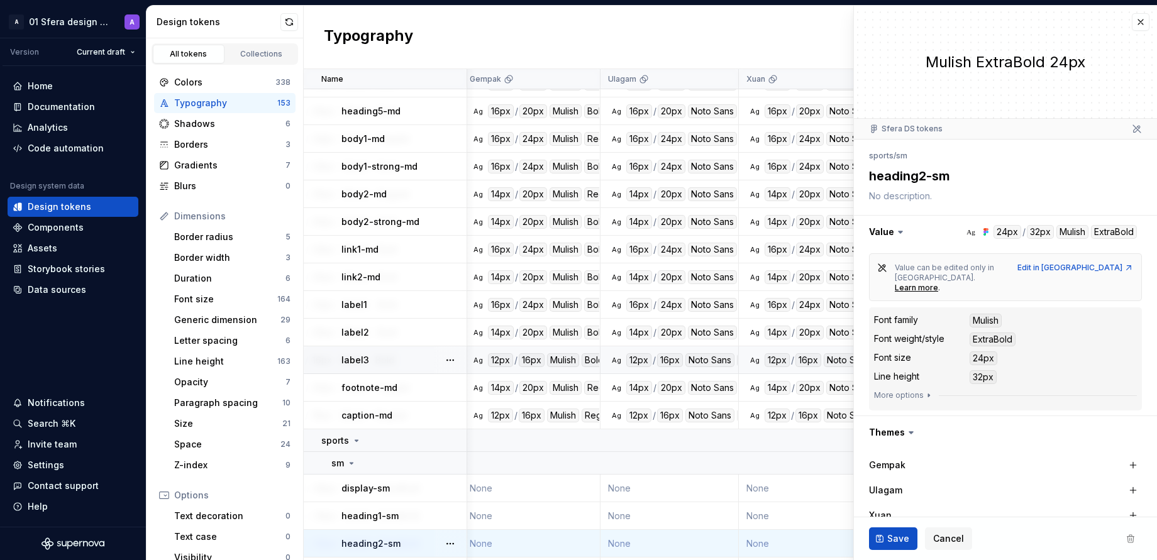
type textarea "*"
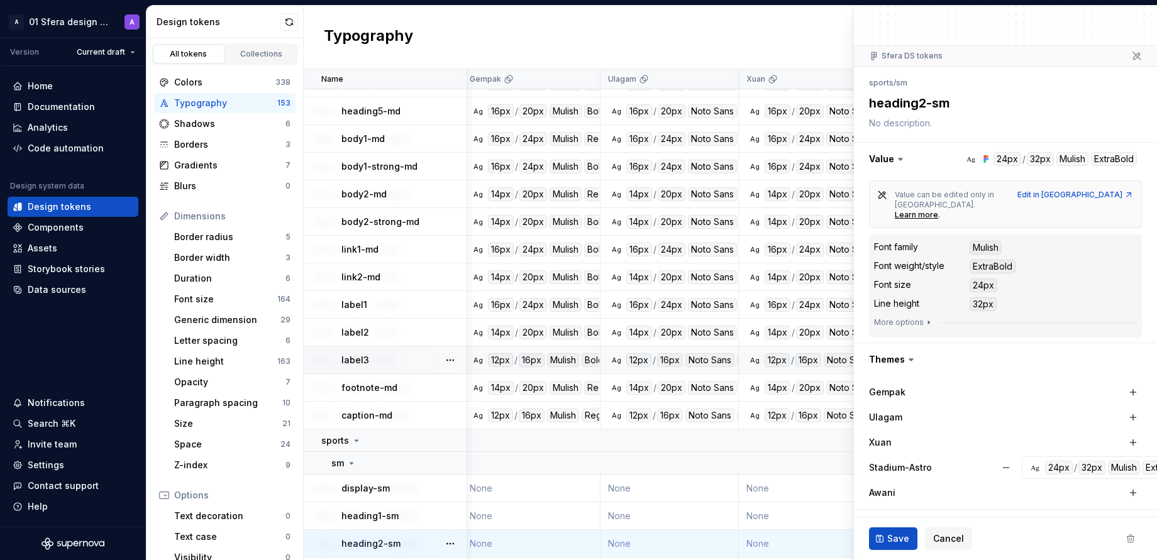
scroll to position [162, 0]
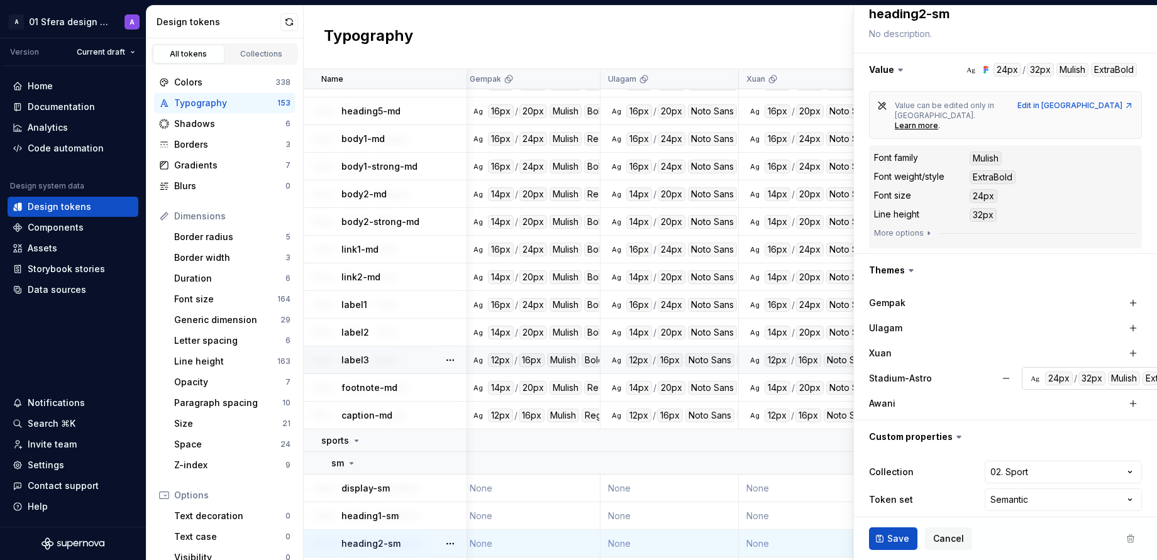
click at [1082, 375] on button "Ag 24px / 32px Mulish ExtraBold" at bounding box center [1114, 378] width 185 height 23
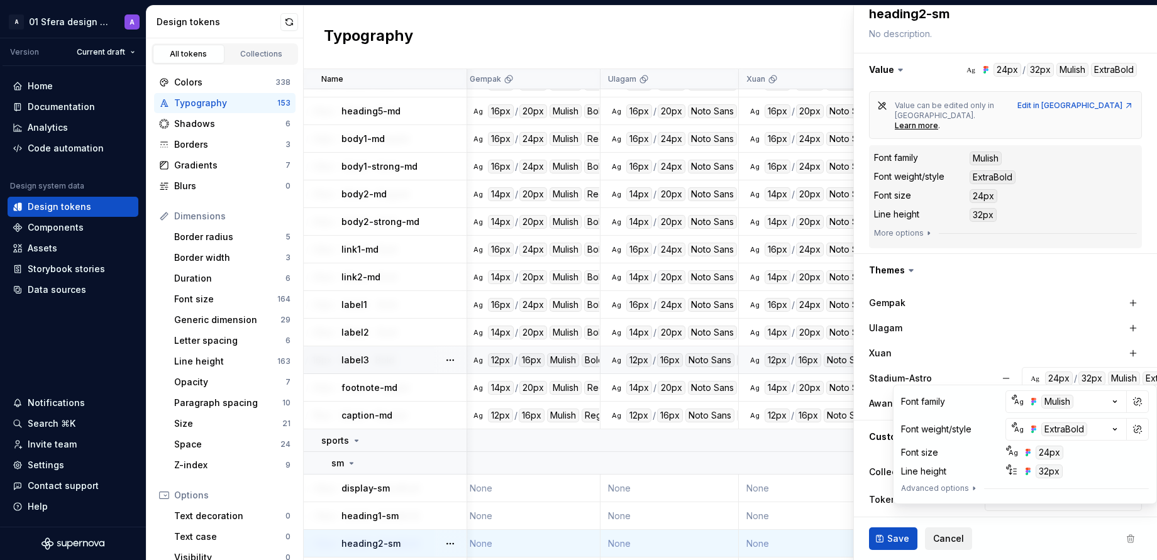
click at [948, 540] on span "Cancel" at bounding box center [948, 539] width 31 height 13
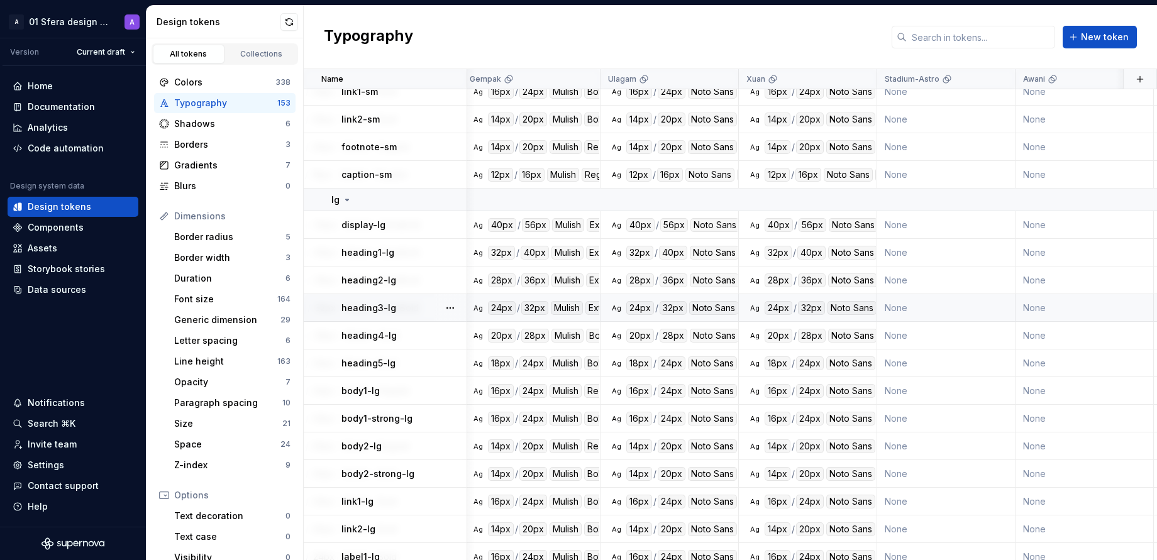
scroll to position [0, 227]
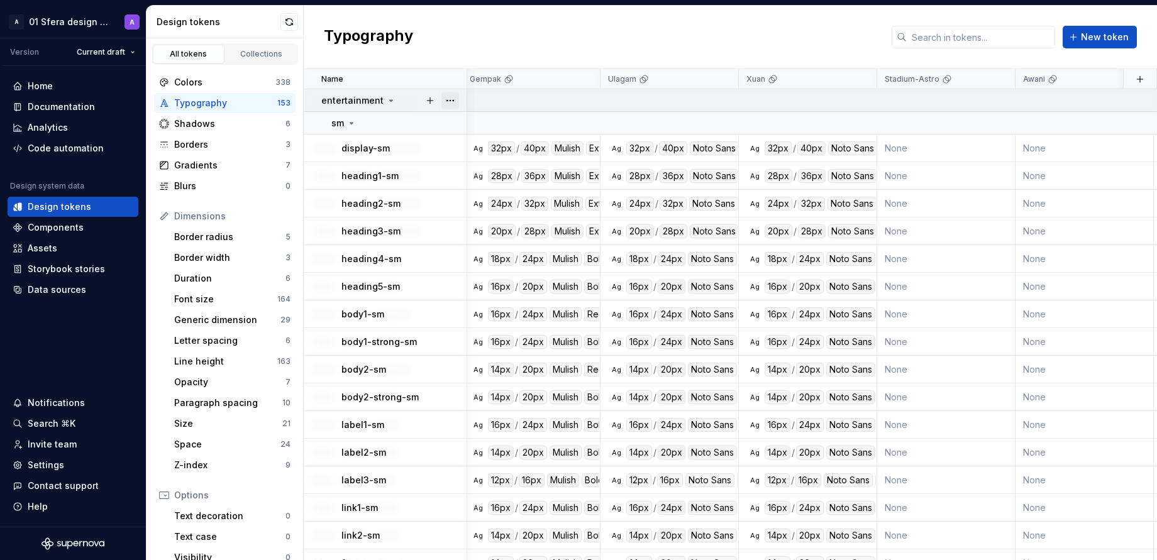
click at [453, 99] on button "button" at bounding box center [450, 101] width 18 height 18
